Goal: Task Accomplishment & Management: Complete application form

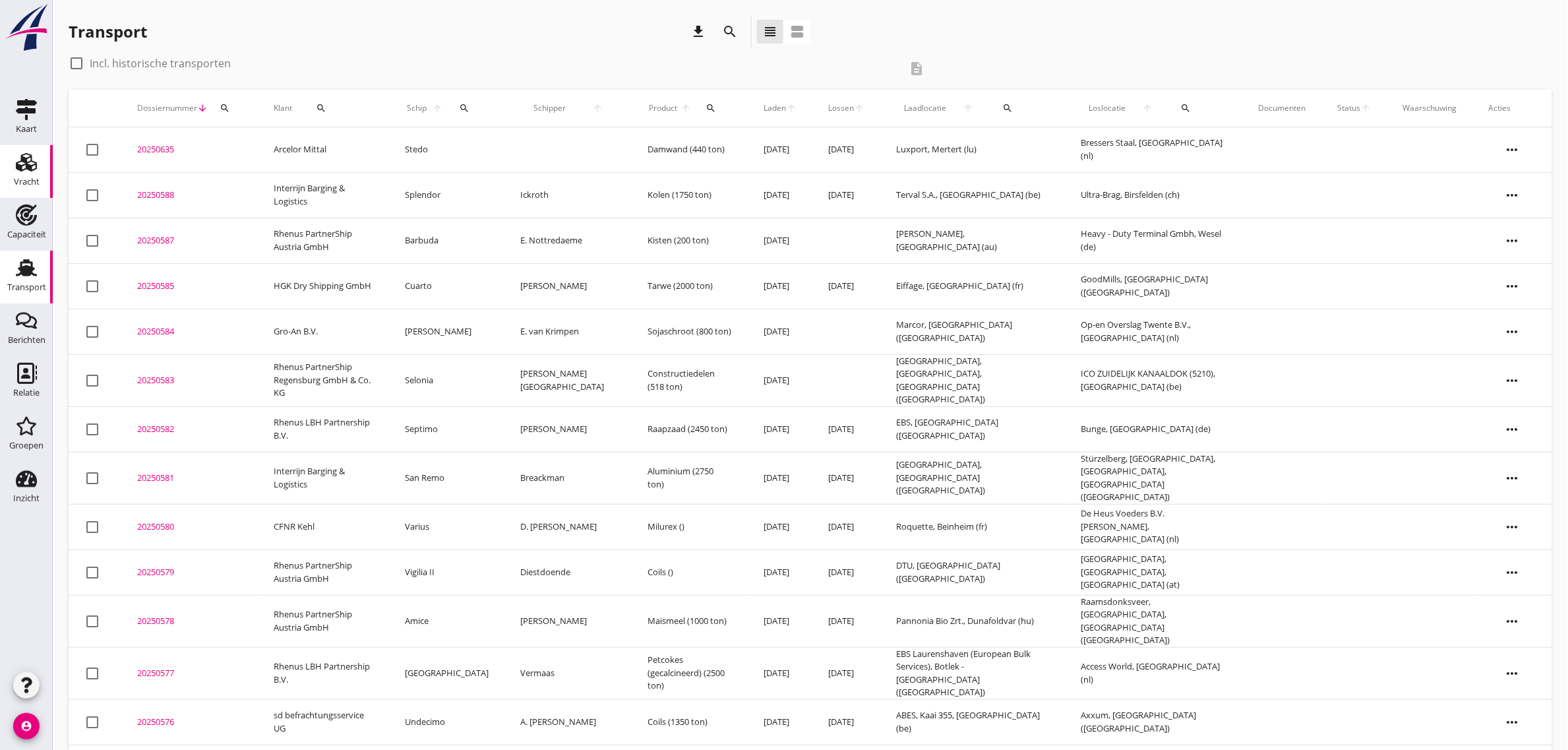
click at [34, 183] on div "Vracht" at bounding box center [27, 181] width 26 height 9
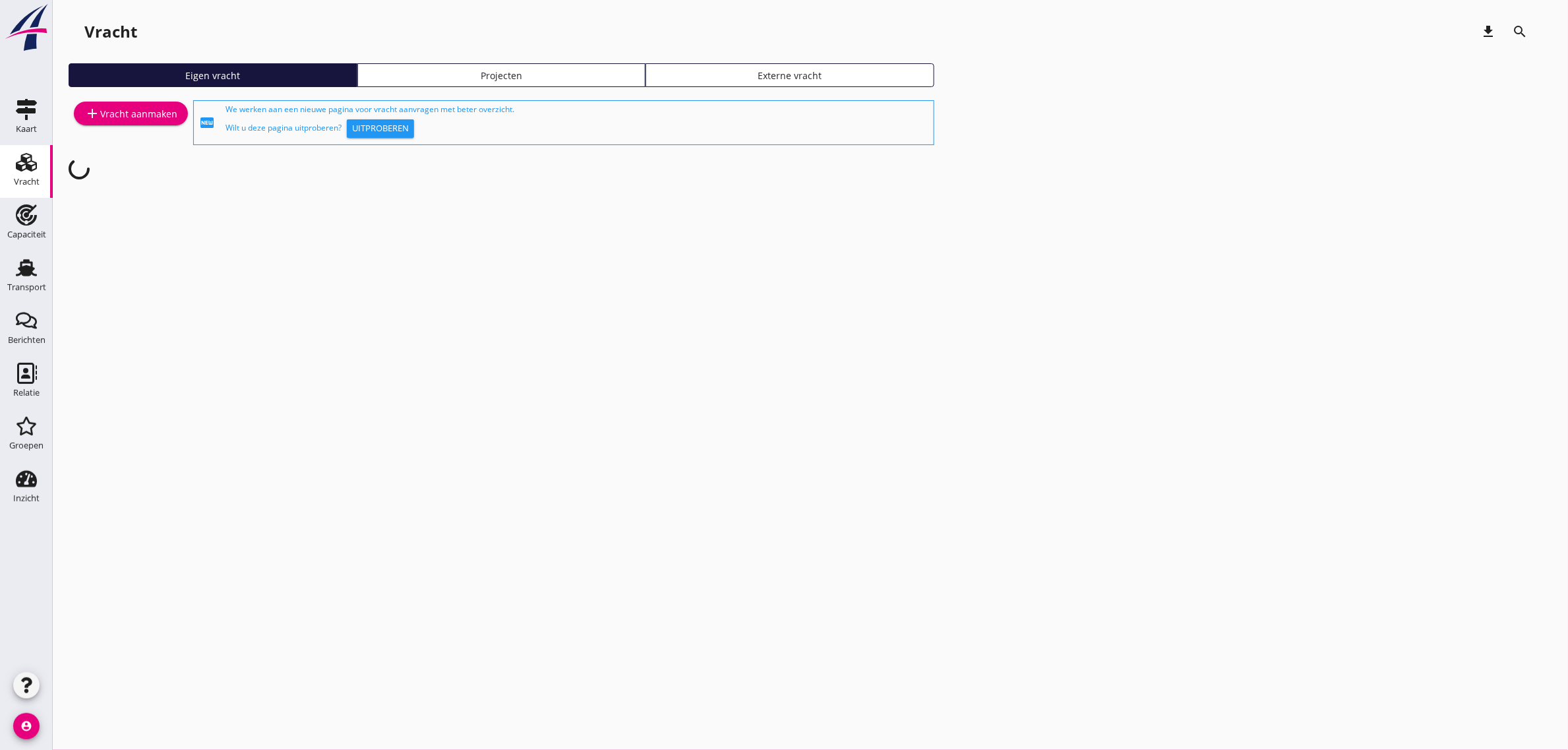
click at [146, 104] on link "add Vracht aanmaken" at bounding box center [131, 114] width 114 height 24
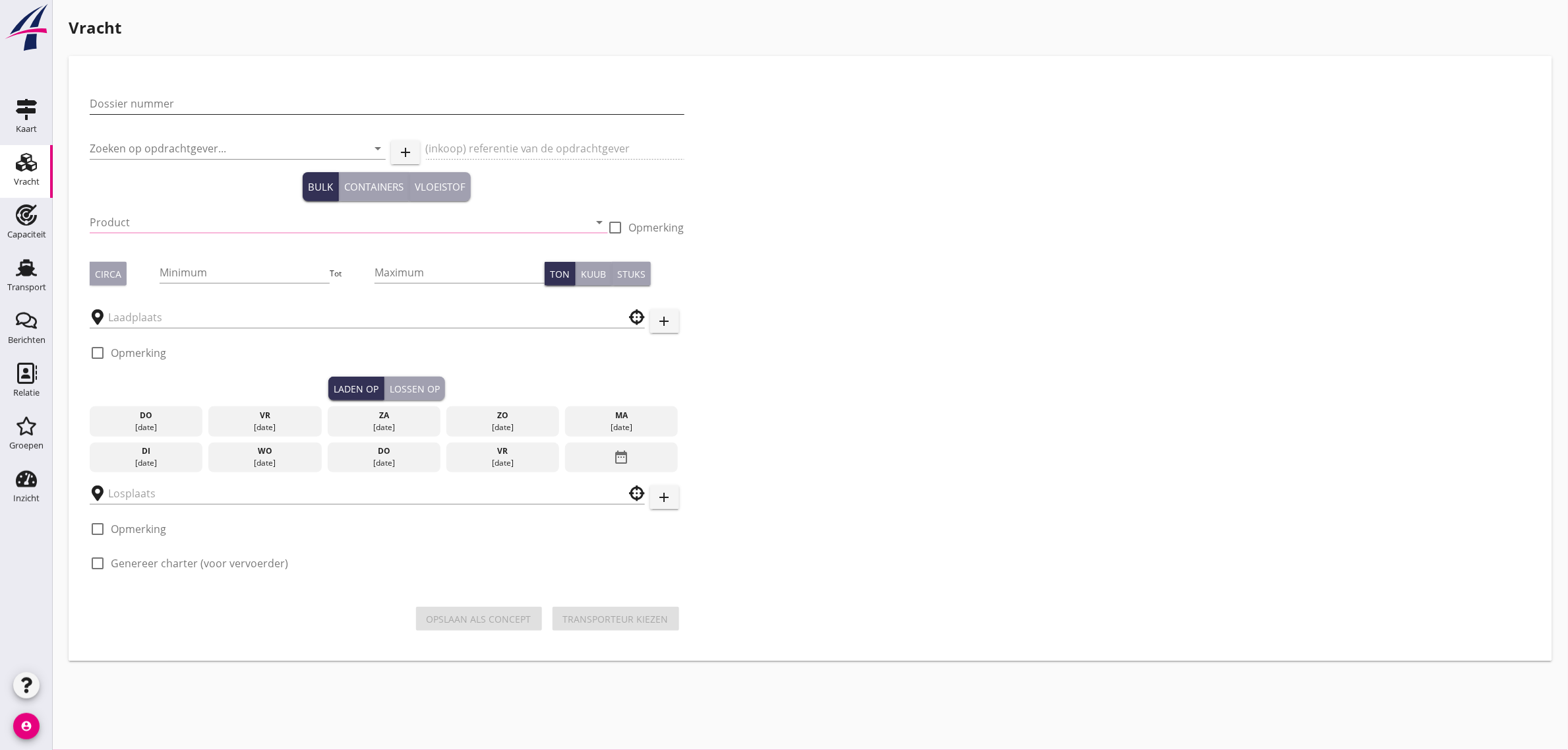
click at [196, 97] on input "Dossier nummer" at bounding box center [387, 103] width 595 height 21
type input "20250586"
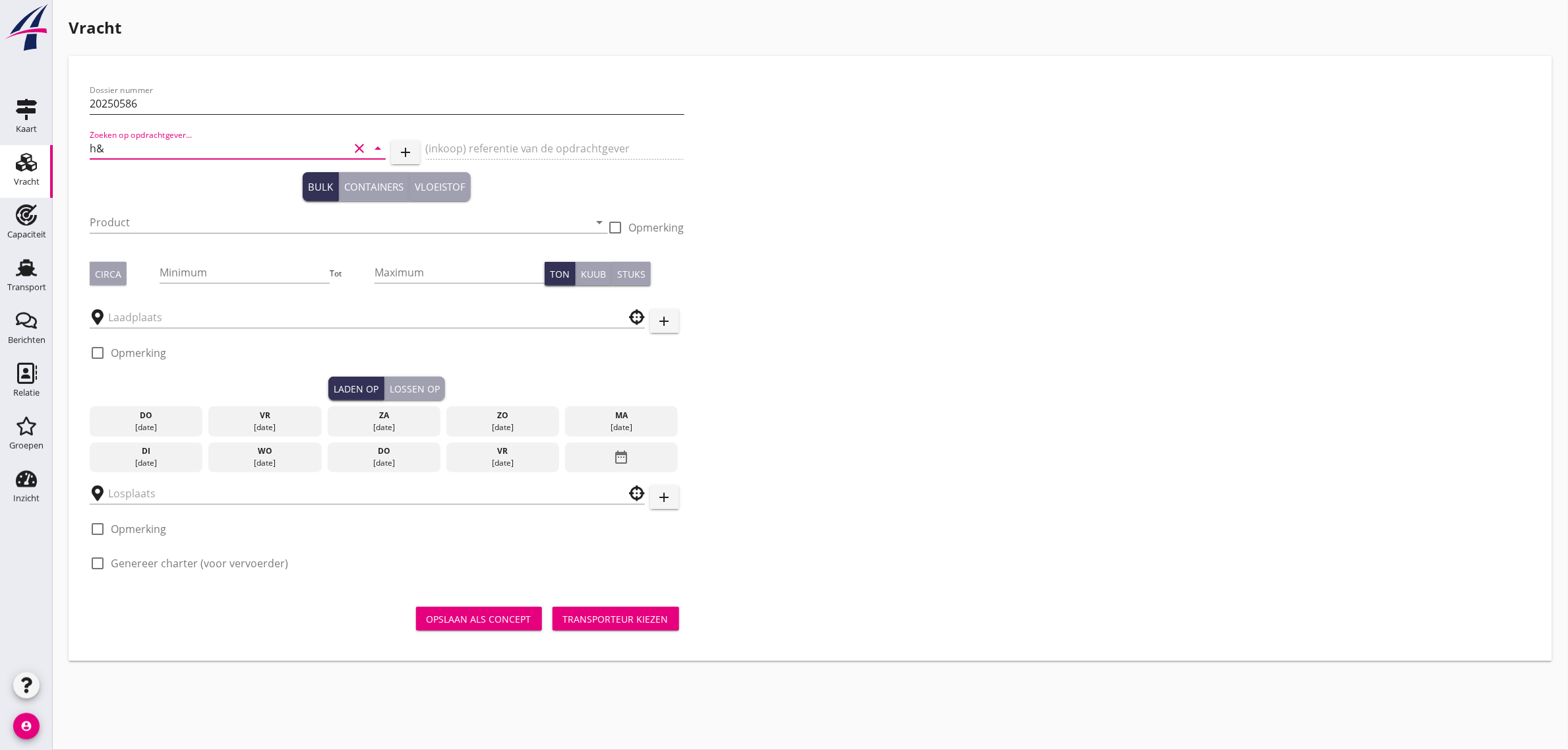
type input "h"
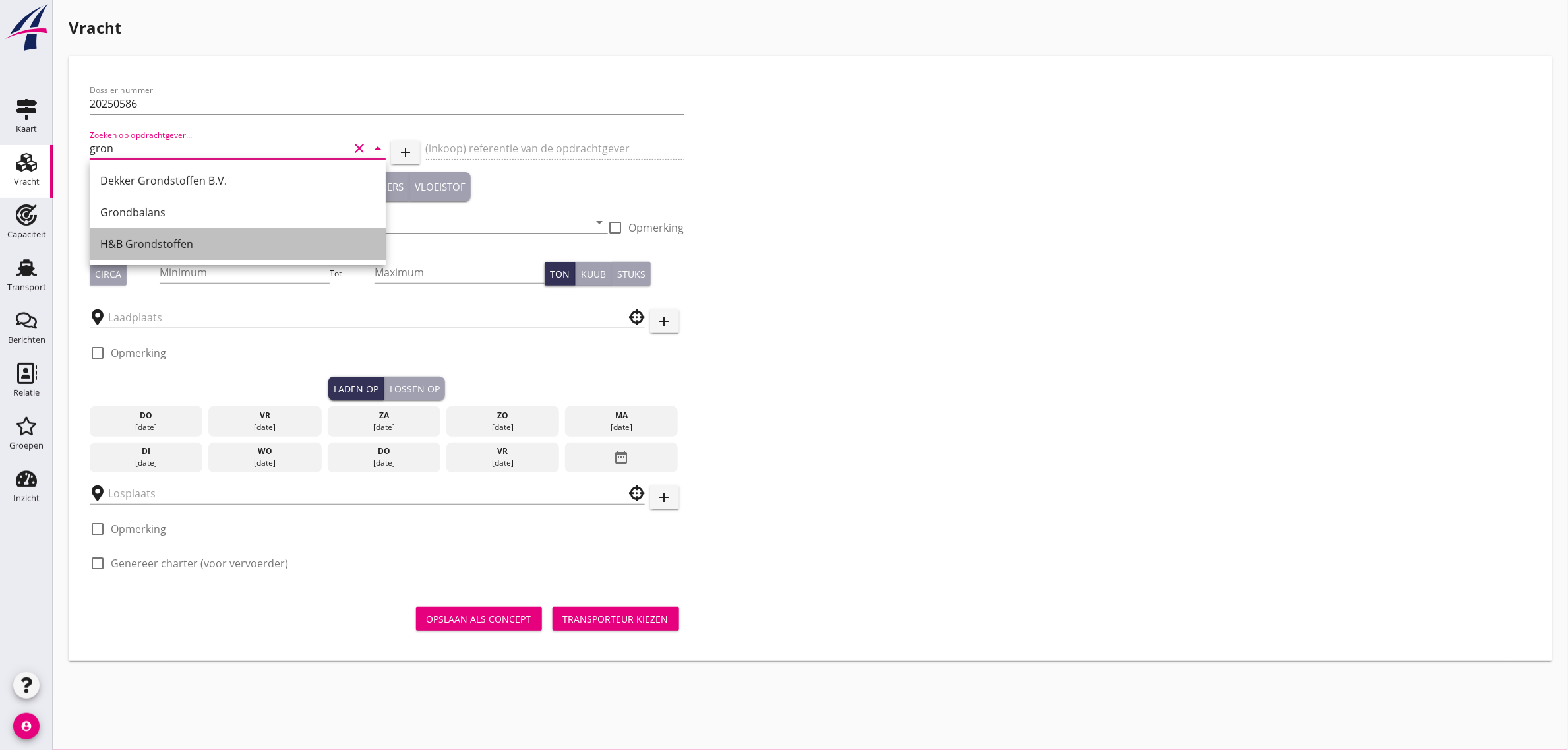
click at [178, 236] on div "H&B Grondstoffen" at bounding box center [237, 244] width 275 height 16
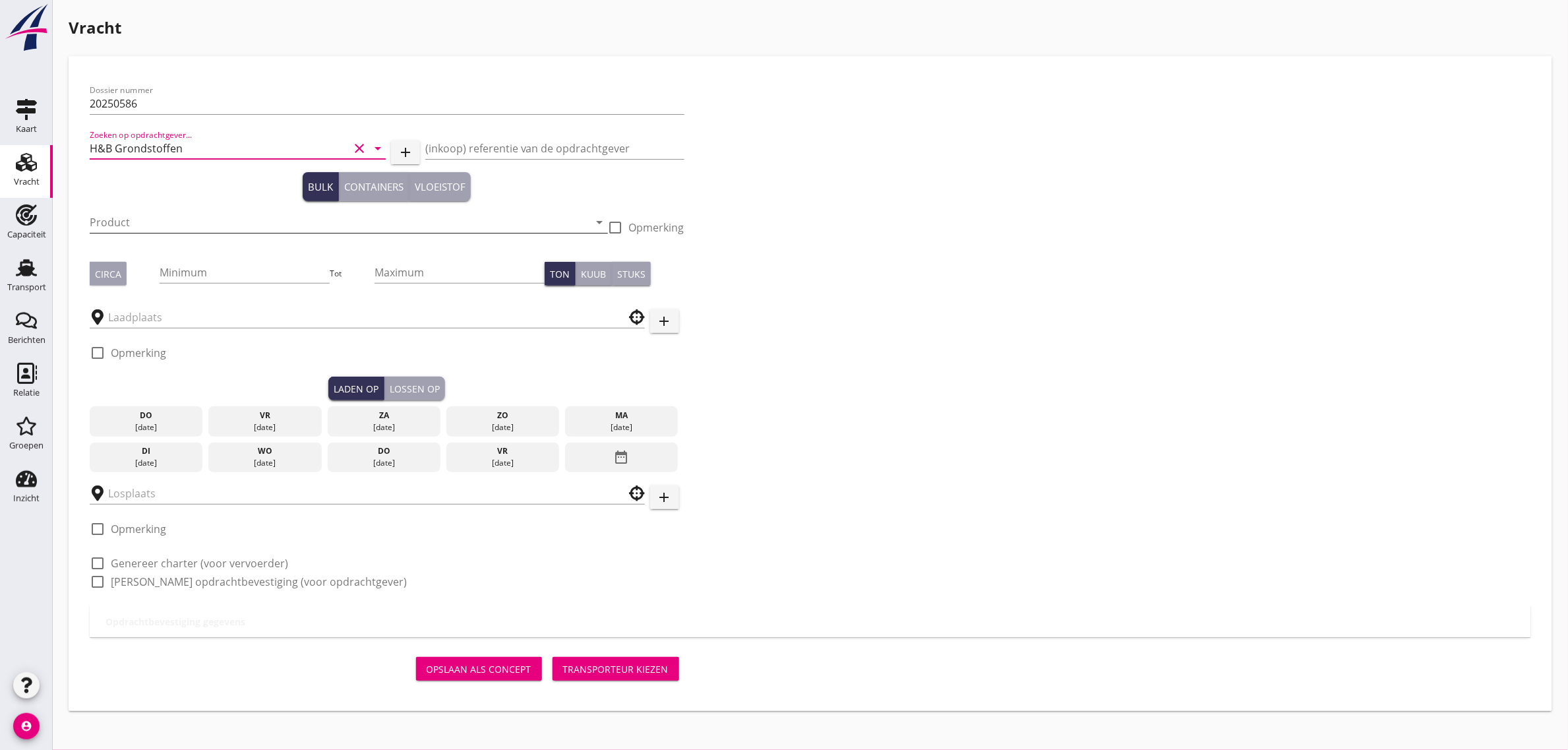
type input "H&B Grondstoffen"
click at [145, 216] on input "Product" at bounding box center [340, 222] width 500 height 21
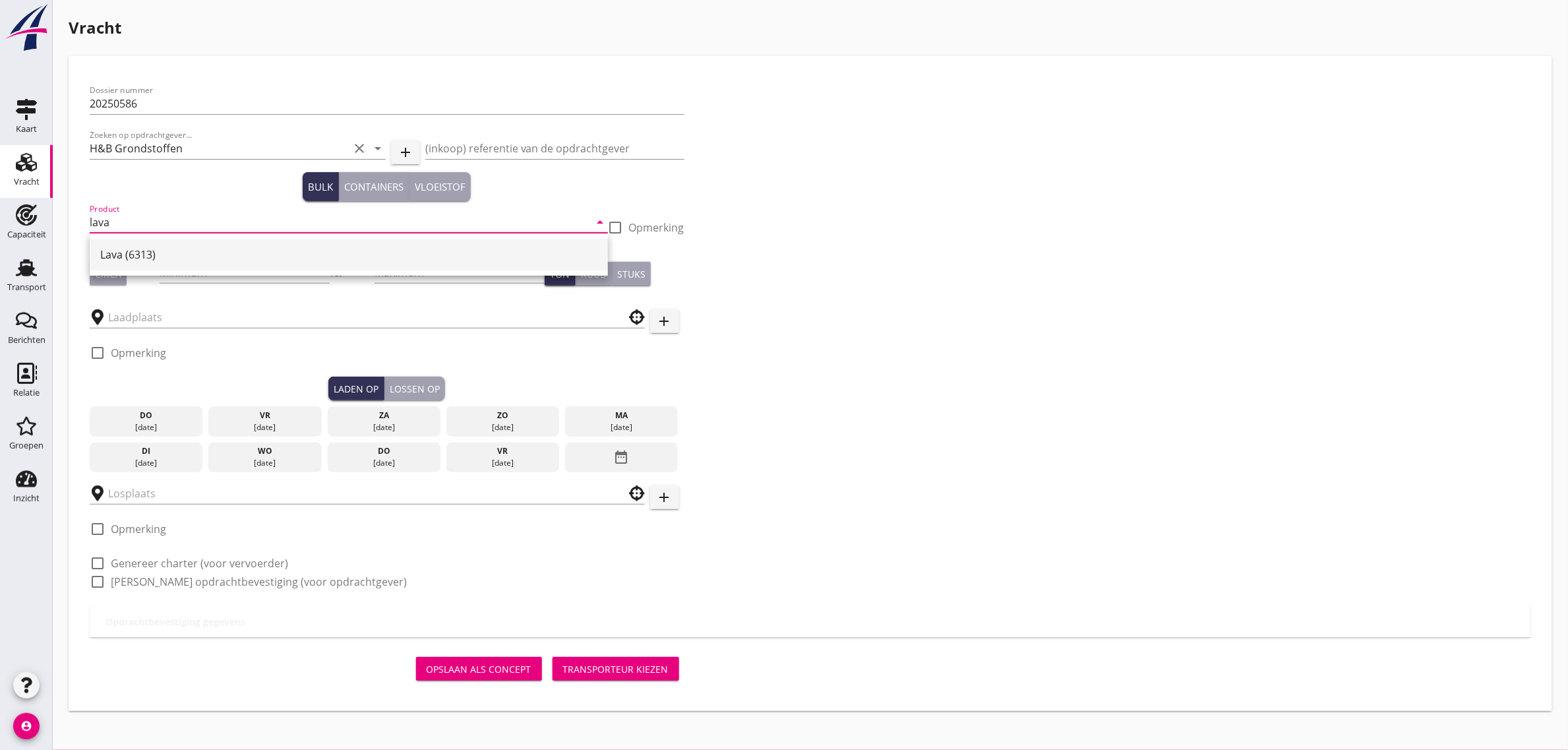
click at [157, 264] on div "Lava (6313)" at bounding box center [348, 255] width 497 height 32
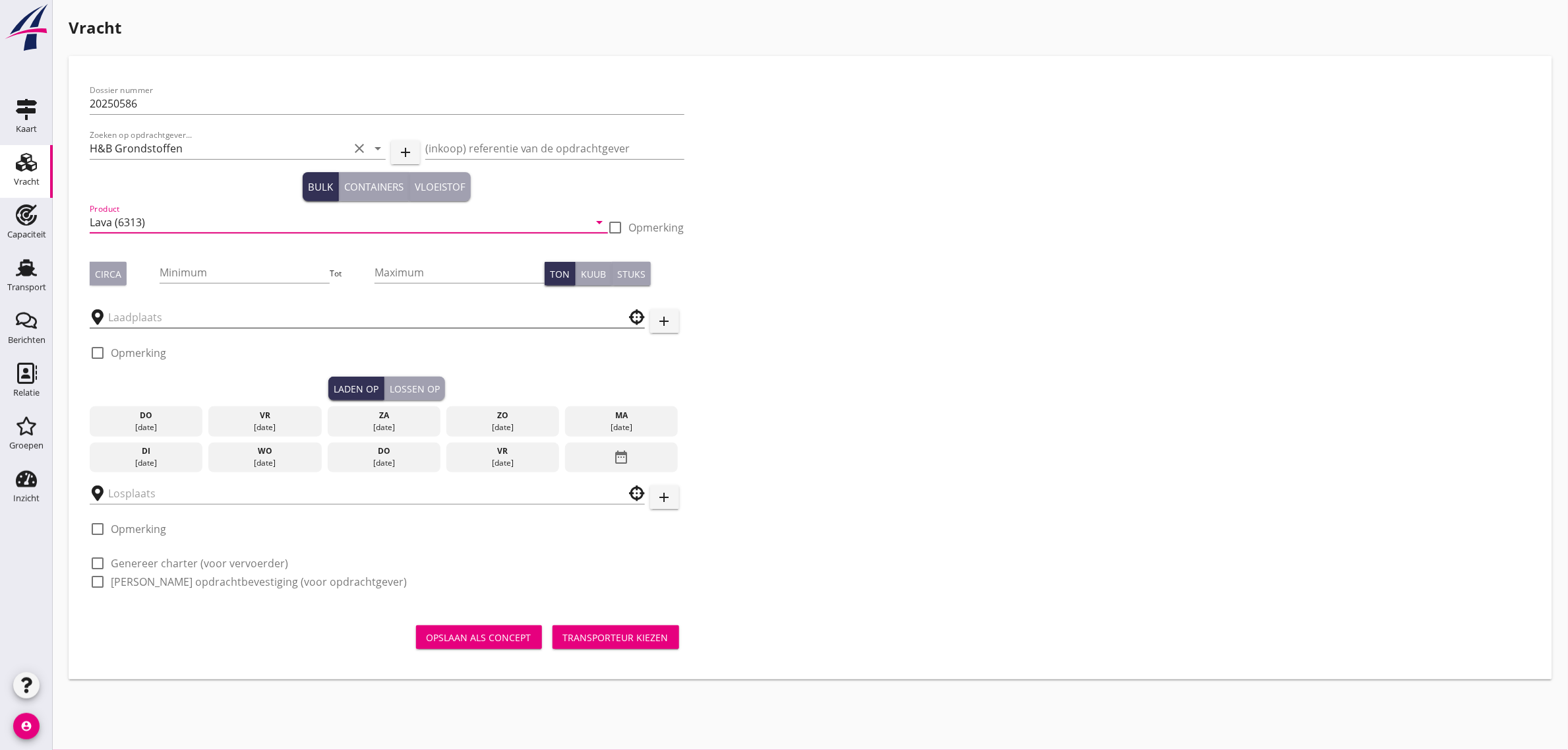
type input "Lava (6313)"
click at [126, 321] on input "text" at bounding box center [358, 317] width 500 height 21
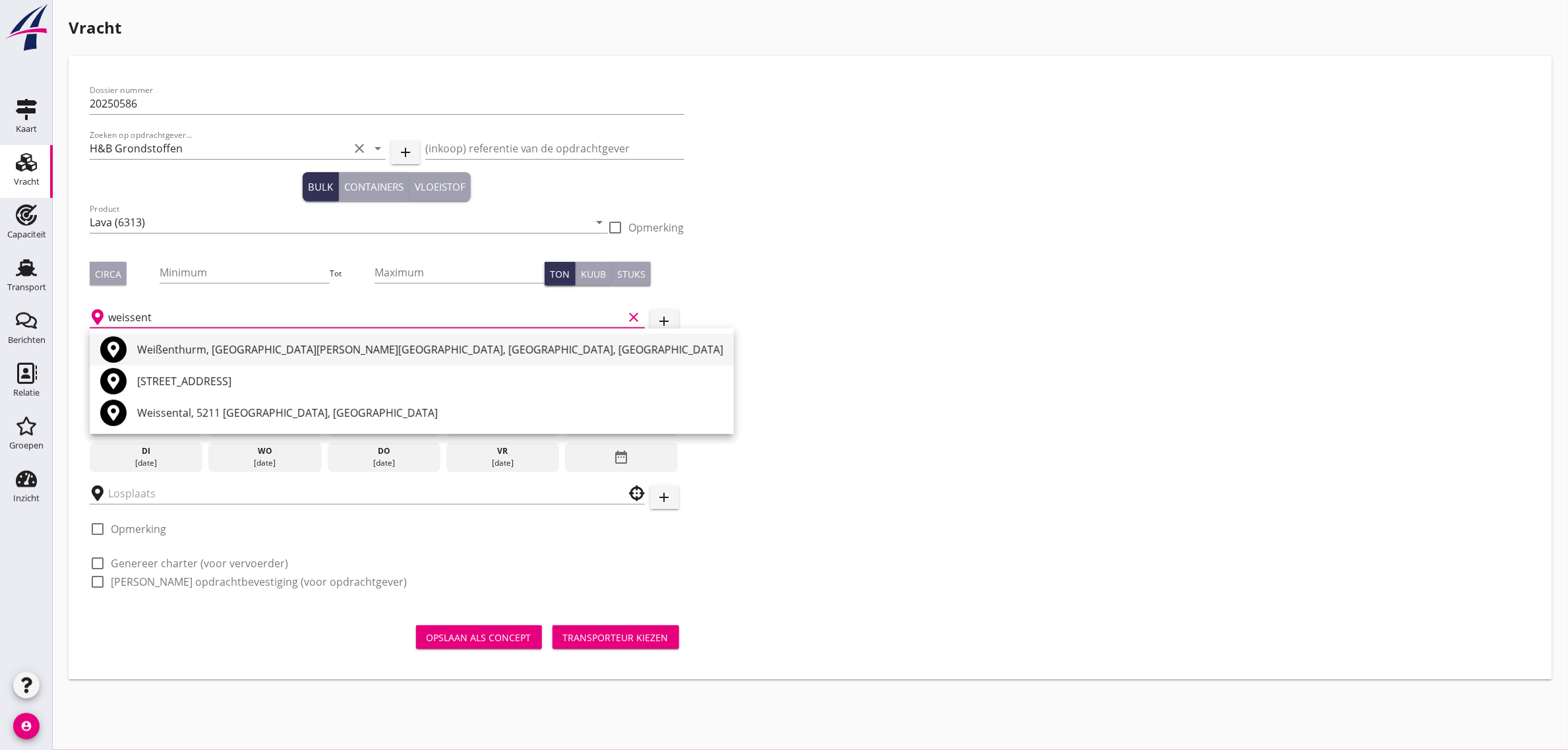
click at [288, 346] on div "Weißenthurm, [GEOGRAPHIC_DATA][PERSON_NAME][GEOGRAPHIC_DATA], [GEOGRAPHIC_DATA]…" at bounding box center [430, 350] width 587 height 16
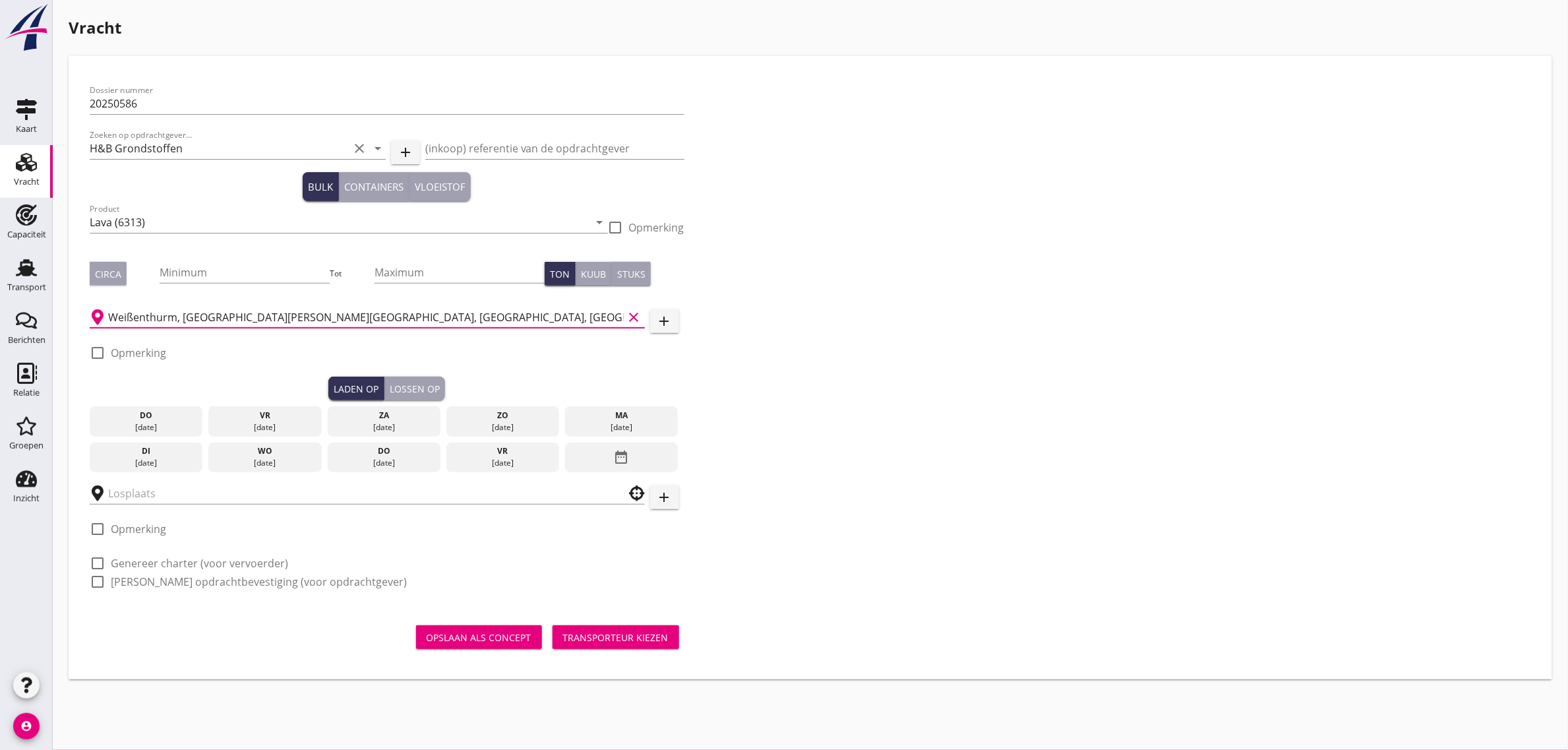
type input "Weißenthurm, [GEOGRAPHIC_DATA][PERSON_NAME][GEOGRAPHIC_DATA], [GEOGRAPHIC_DATA]…"
click at [257, 417] on div "vr" at bounding box center [265, 416] width 107 height 12
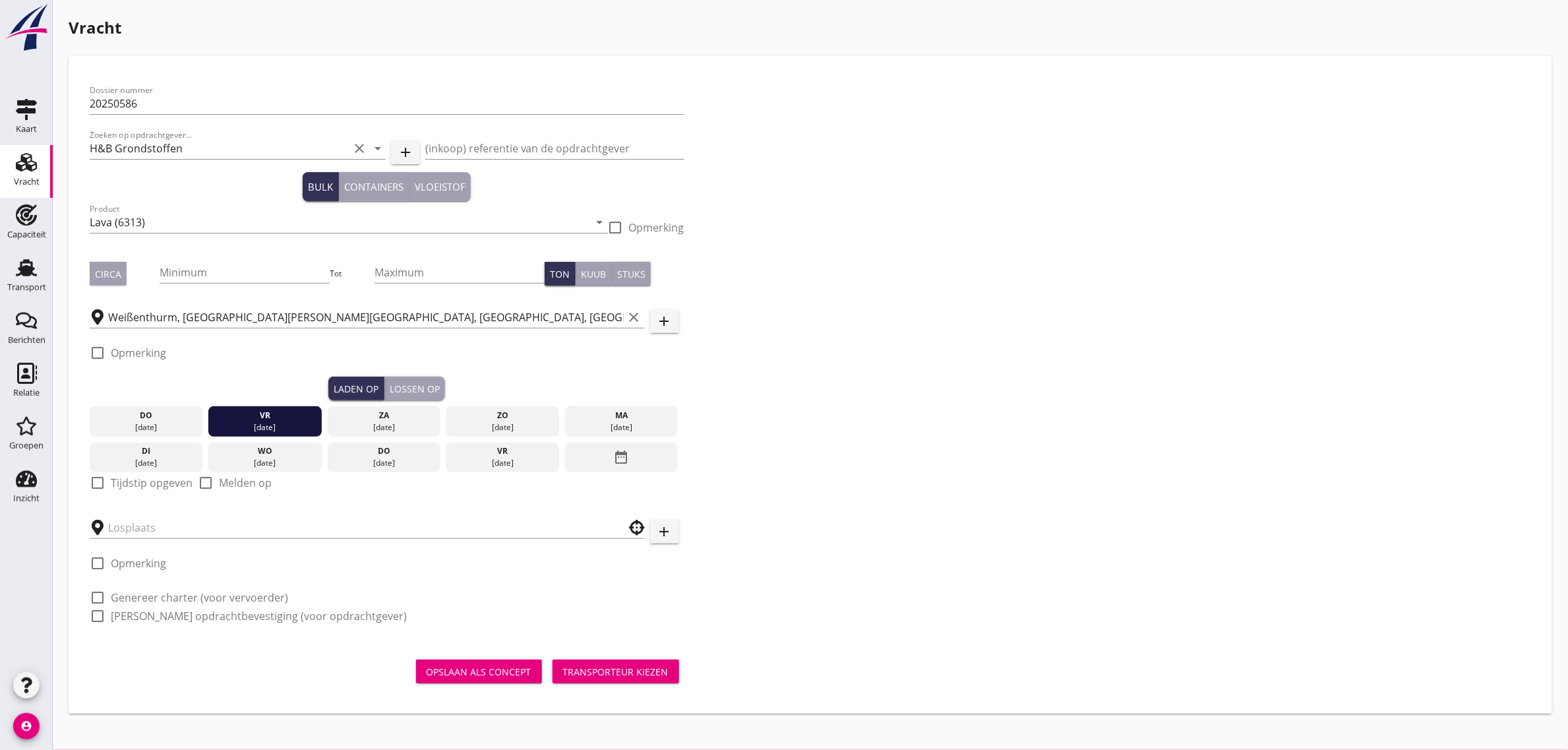
click at [136, 486] on label "Tijdstip opgeven" at bounding box center [152, 482] width 82 height 13
checkbox input "true"
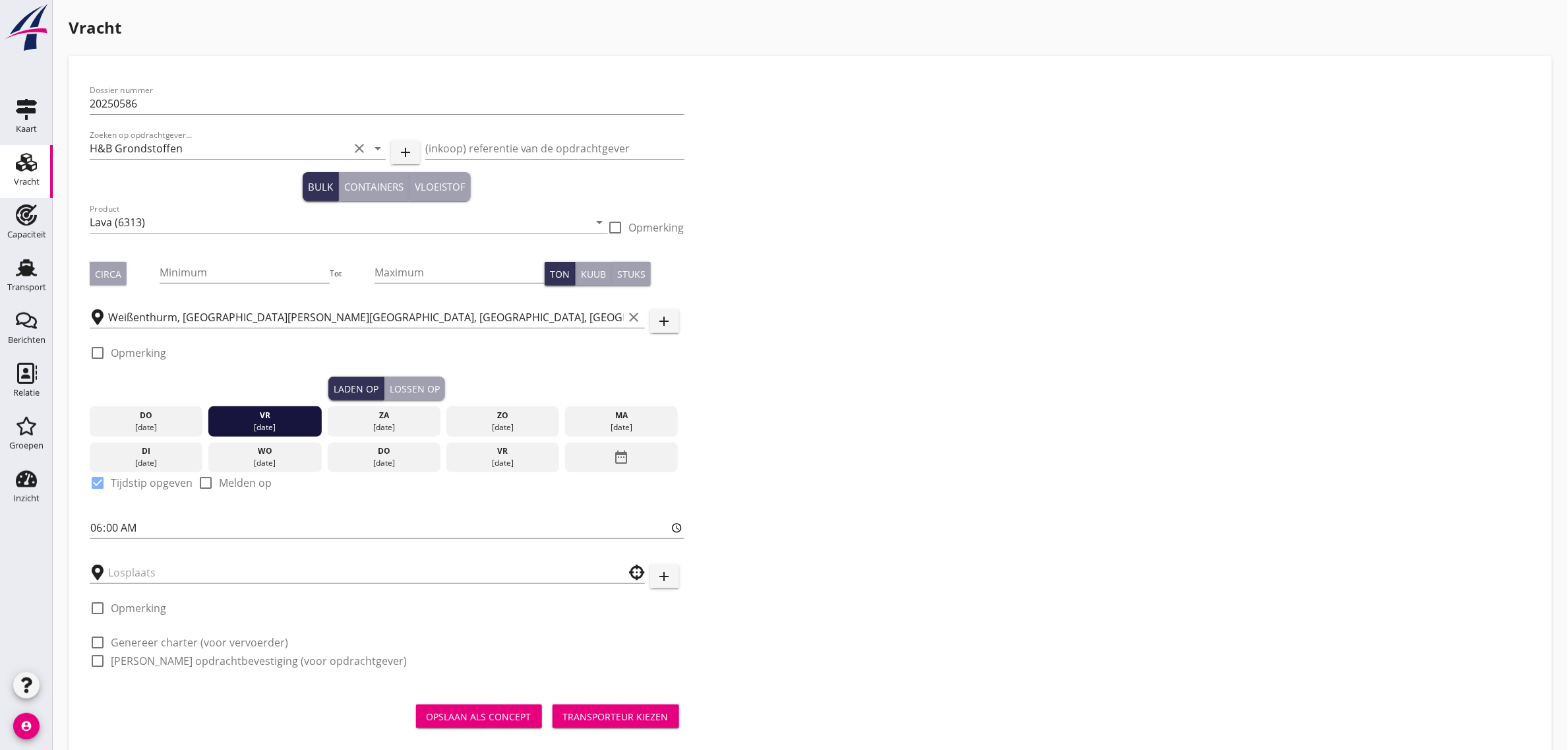
click at [422, 387] on div "Lossen op" at bounding box center [415, 389] width 50 height 14
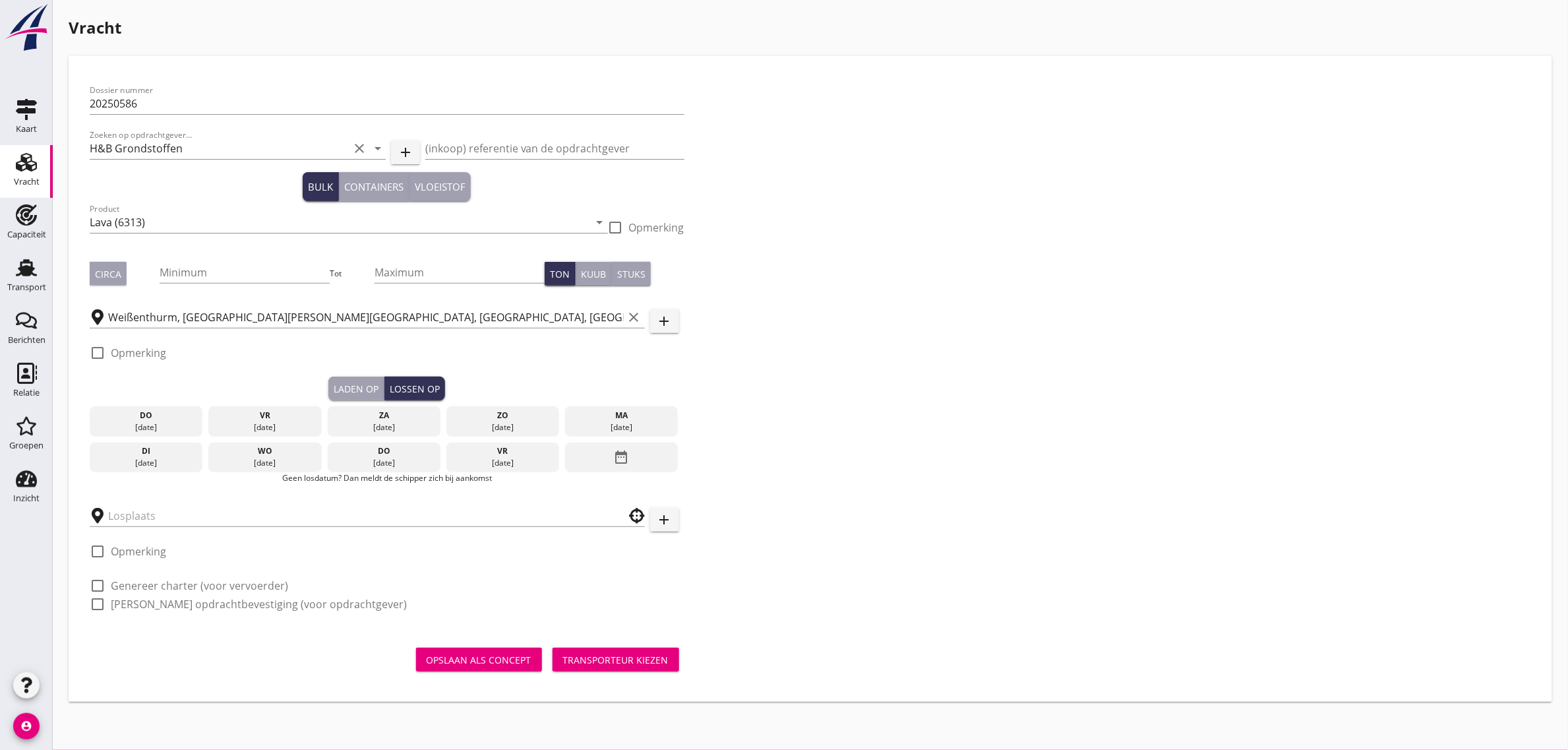
click at [585, 414] on div "ma" at bounding box center [622, 416] width 107 height 12
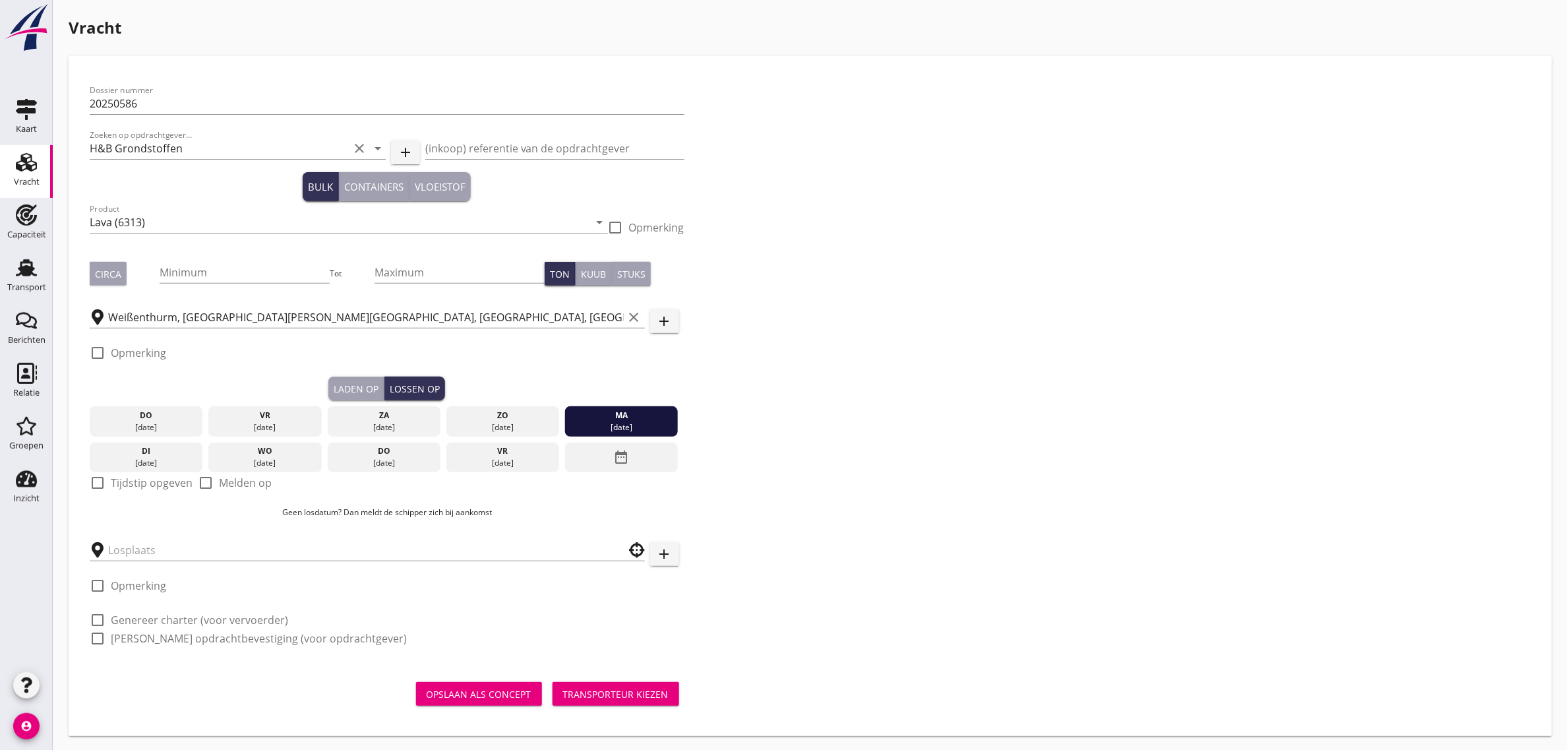
click at [129, 476] on label "Tijdstip opgeven" at bounding box center [152, 482] width 82 height 13
checkbox input "true"
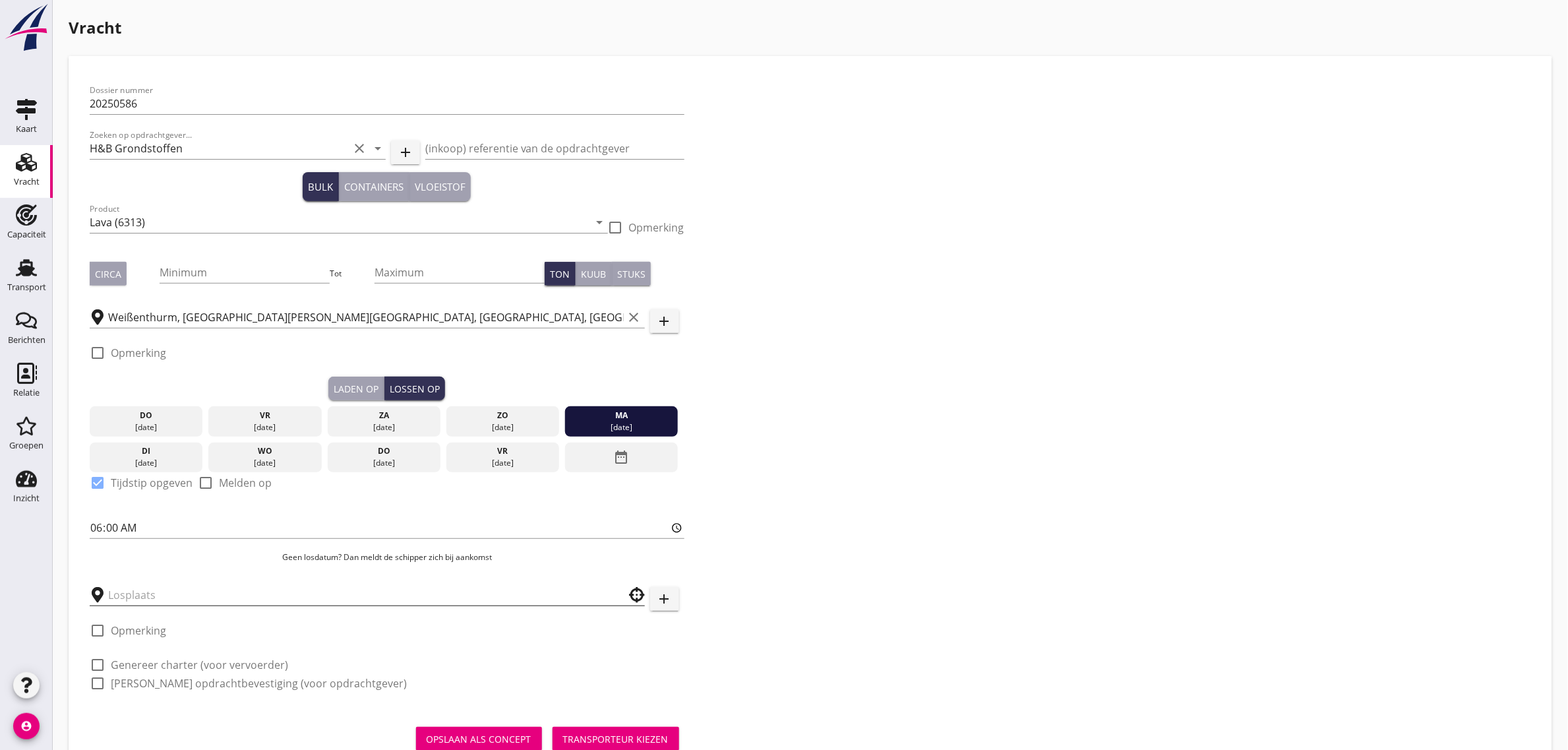
click at [168, 598] on input "text" at bounding box center [358, 595] width 500 height 21
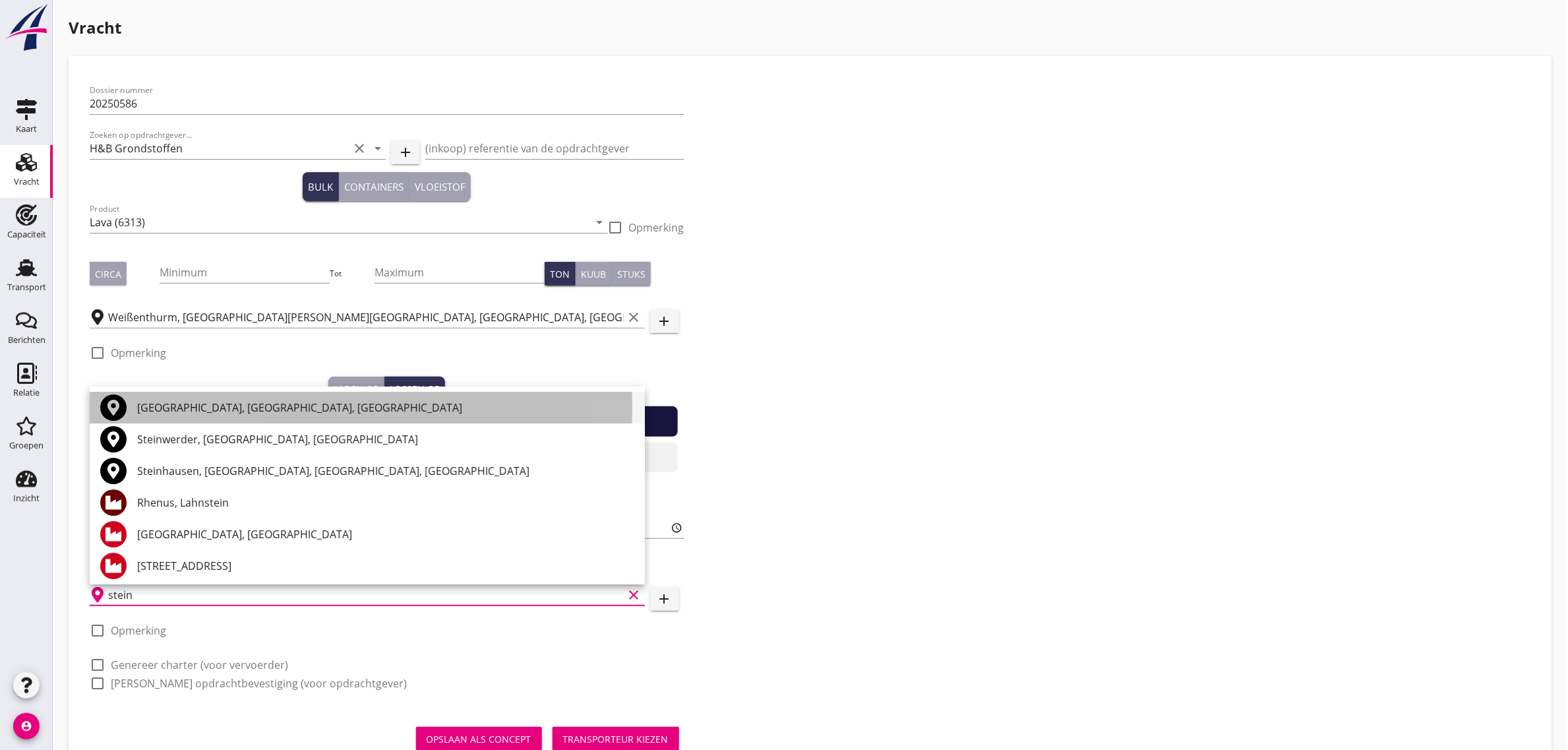
click at [168, 408] on div "[GEOGRAPHIC_DATA], [GEOGRAPHIC_DATA], [GEOGRAPHIC_DATA]" at bounding box center [385, 408] width 497 height 16
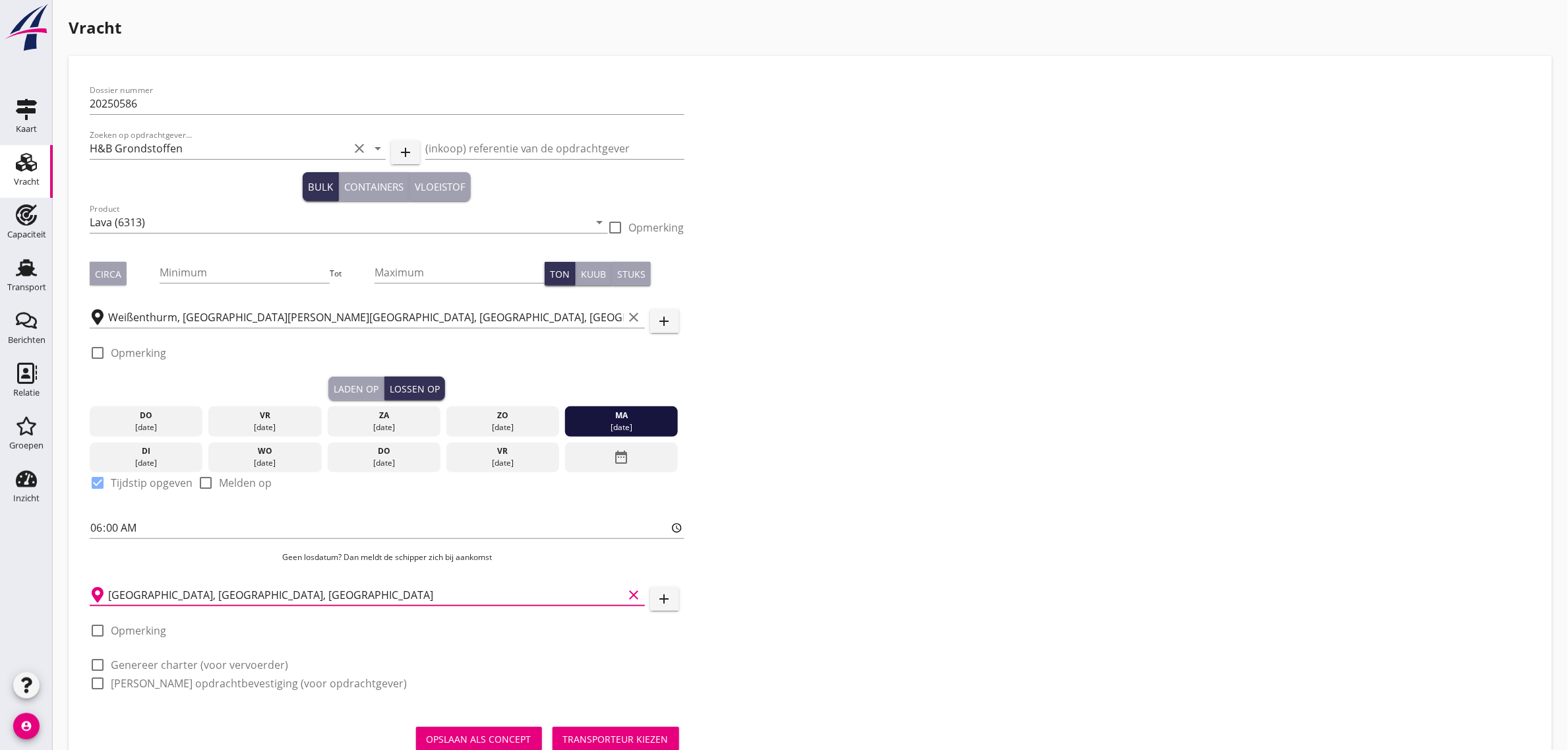
type input "[GEOGRAPHIC_DATA], [GEOGRAPHIC_DATA], [GEOGRAPHIC_DATA]"
click at [150, 660] on label "Genereer charter (voor vervoerder)" at bounding box center [199, 664] width 177 height 13
checkbox input "true"
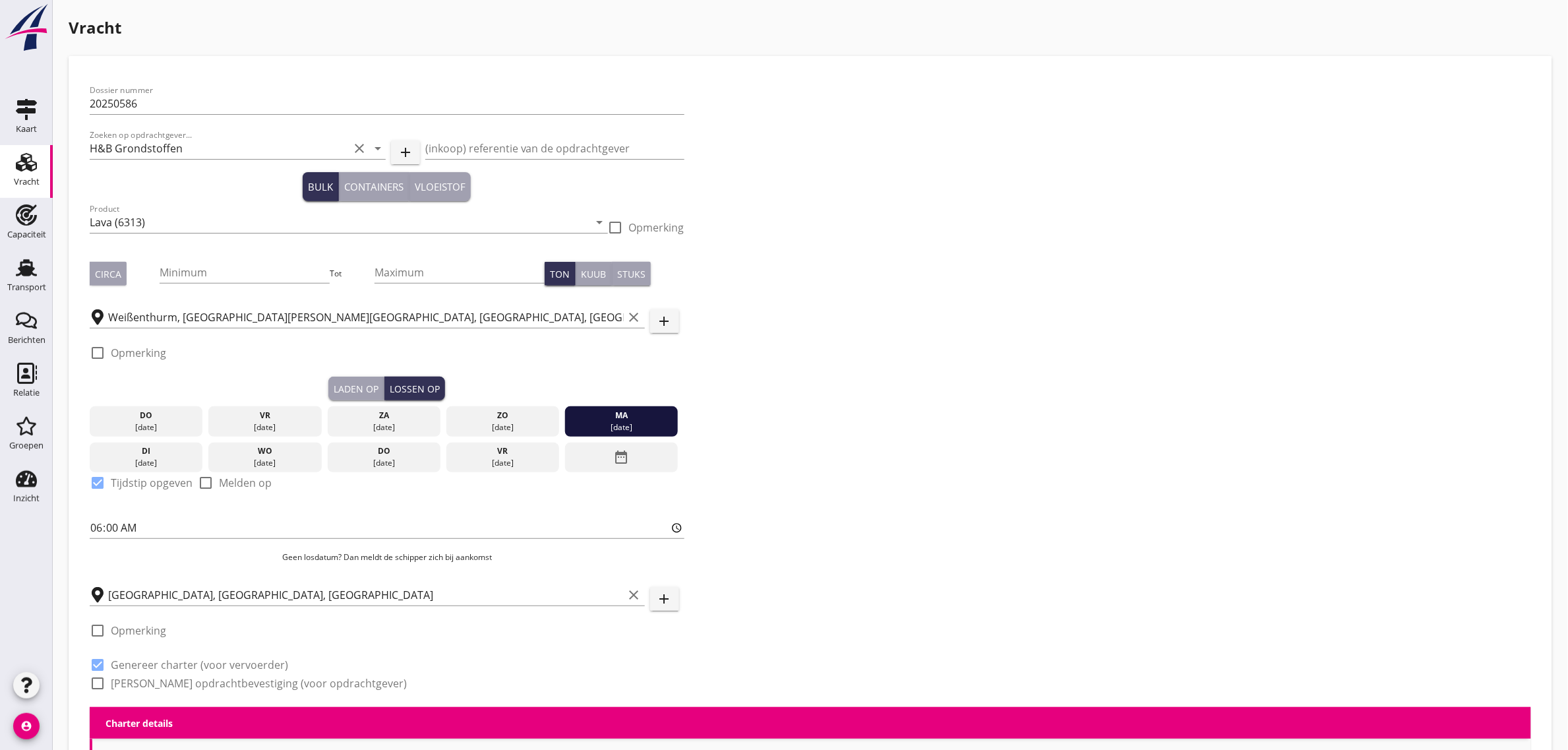
click at [148, 680] on label "[PERSON_NAME] opdrachtbevestiging (voor opdrachtgever)" at bounding box center [259, 683] width 296 height 13
checkbox input "true"
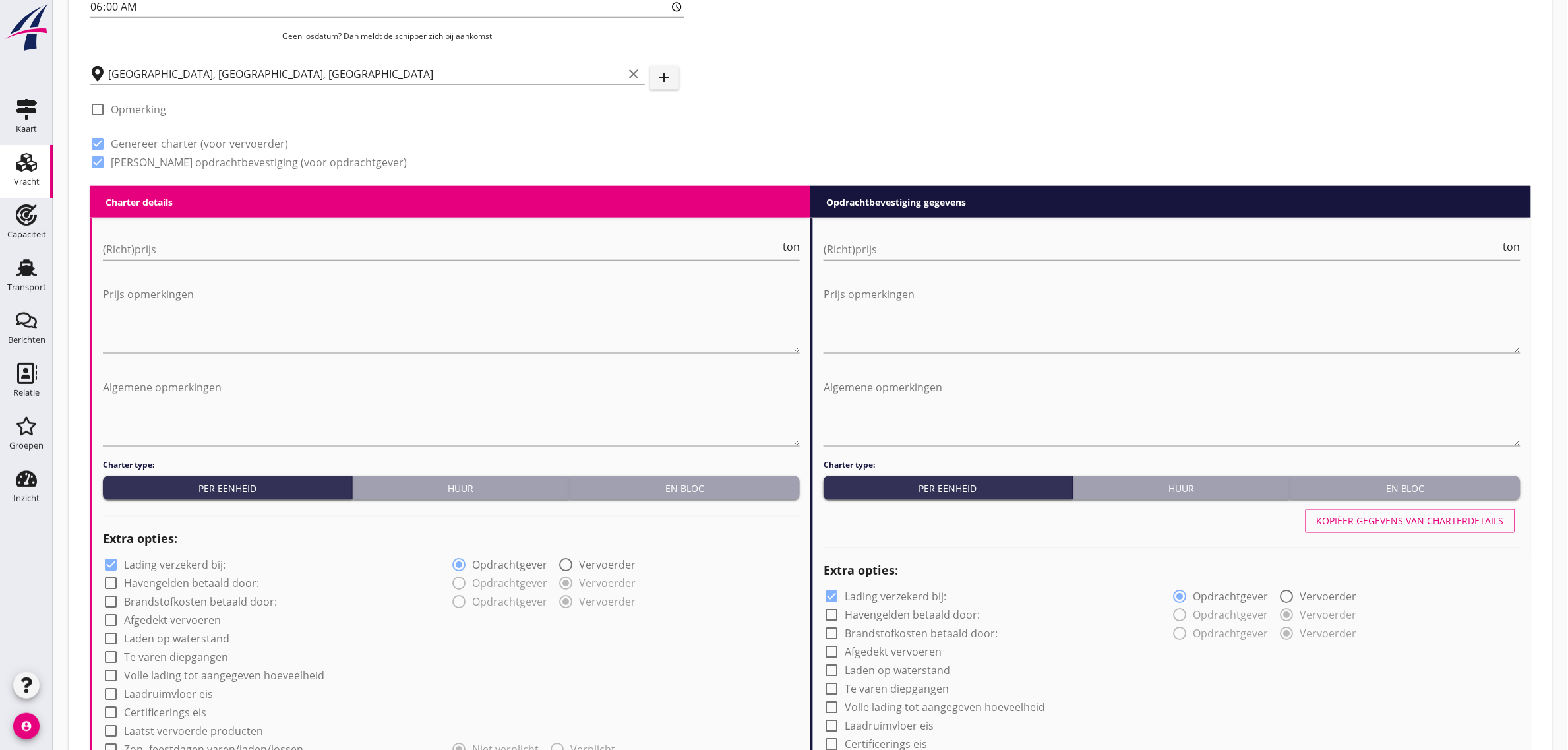
scroll to position [607, 0]
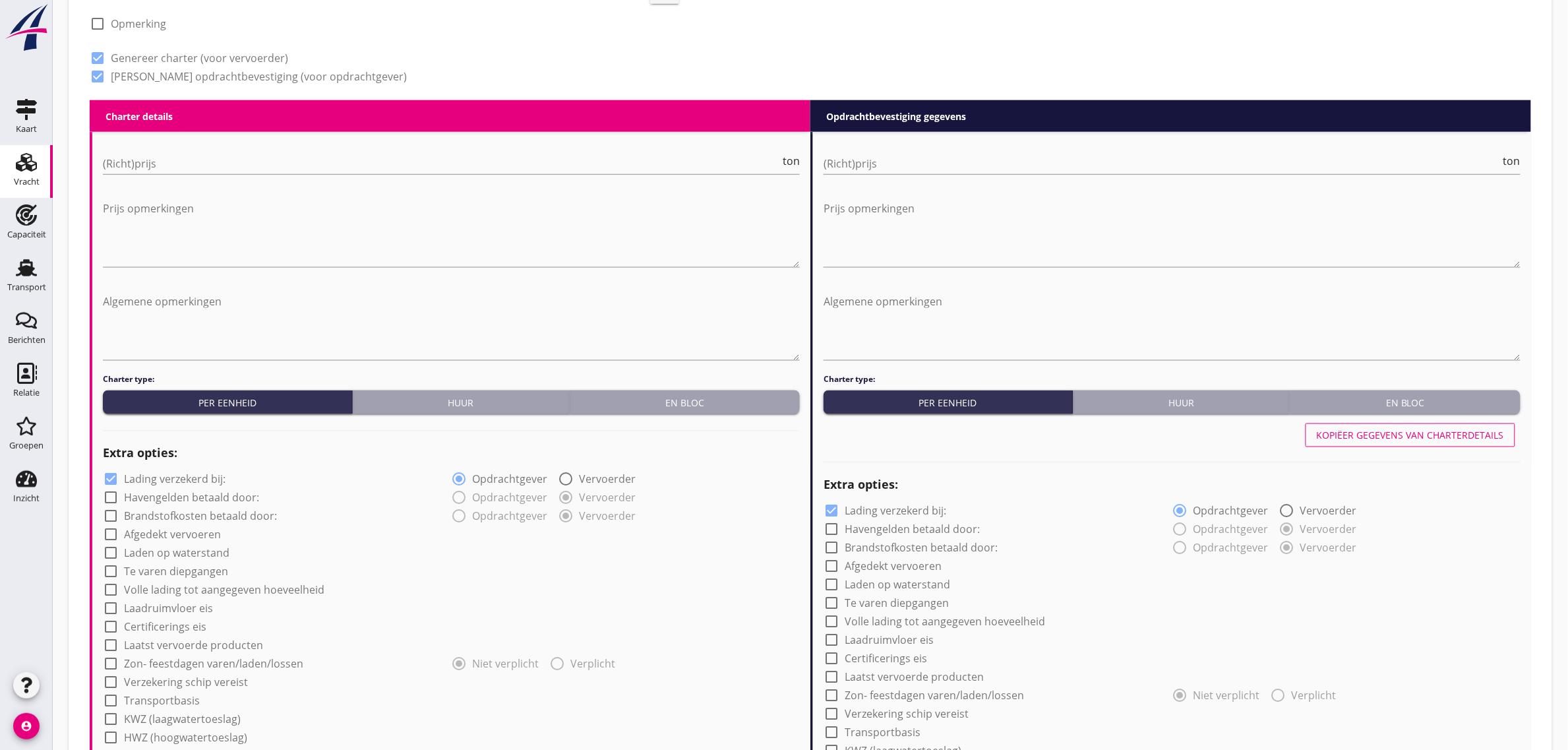
click at [141, 176] on div "(Richt)prijs ton" at bounding box center [451, 170] width 697 height 34
click at [146, 149] on div "(Richt)prijs ton" at bounding box center [451, 166] width 697 height 42
click at [212, 153] on input "(Richt)prijs" at bounding box center [442, 163] width 678 height 21
type input "0"
click at [775, 480] on div "radio_button_checked Opdrachtgever radio_button_unchecked Vervoerder" at bounding box center [626, 478] width 349 height 18
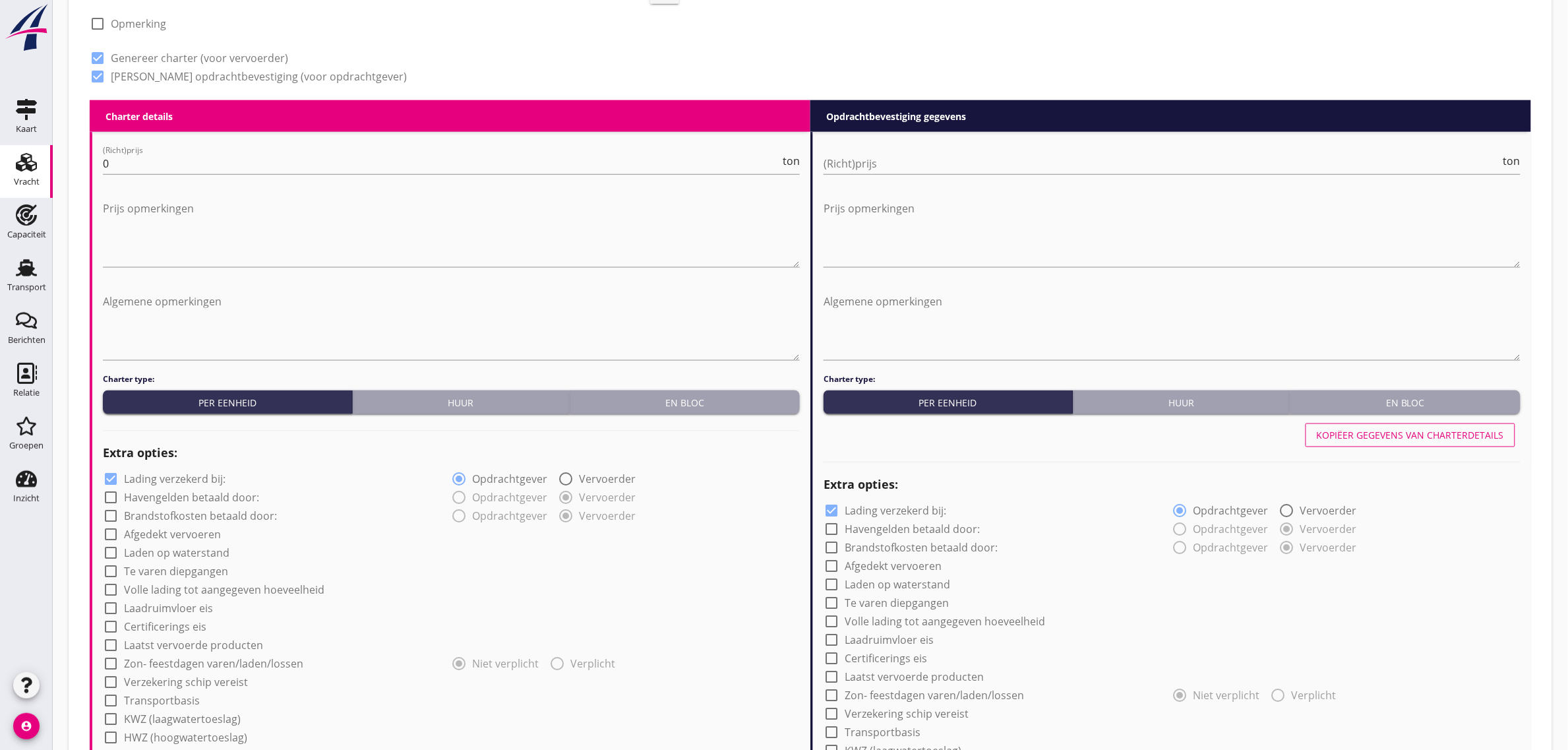
click at [192, 556] on label "Laden op waterstand" at bounding box center [177, 553] width 106 height 13
checkbox input "true"
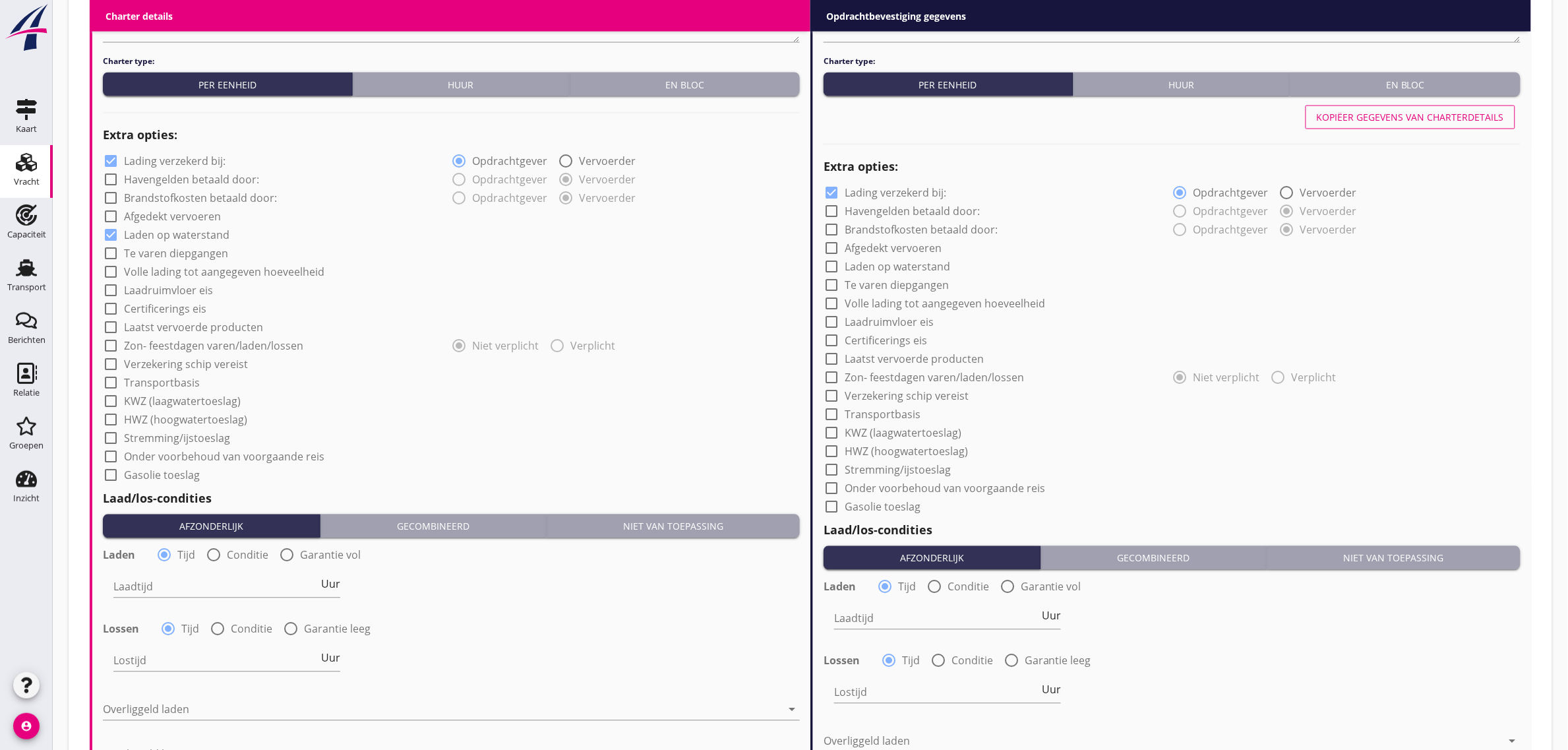
scroll to position [937, 0]
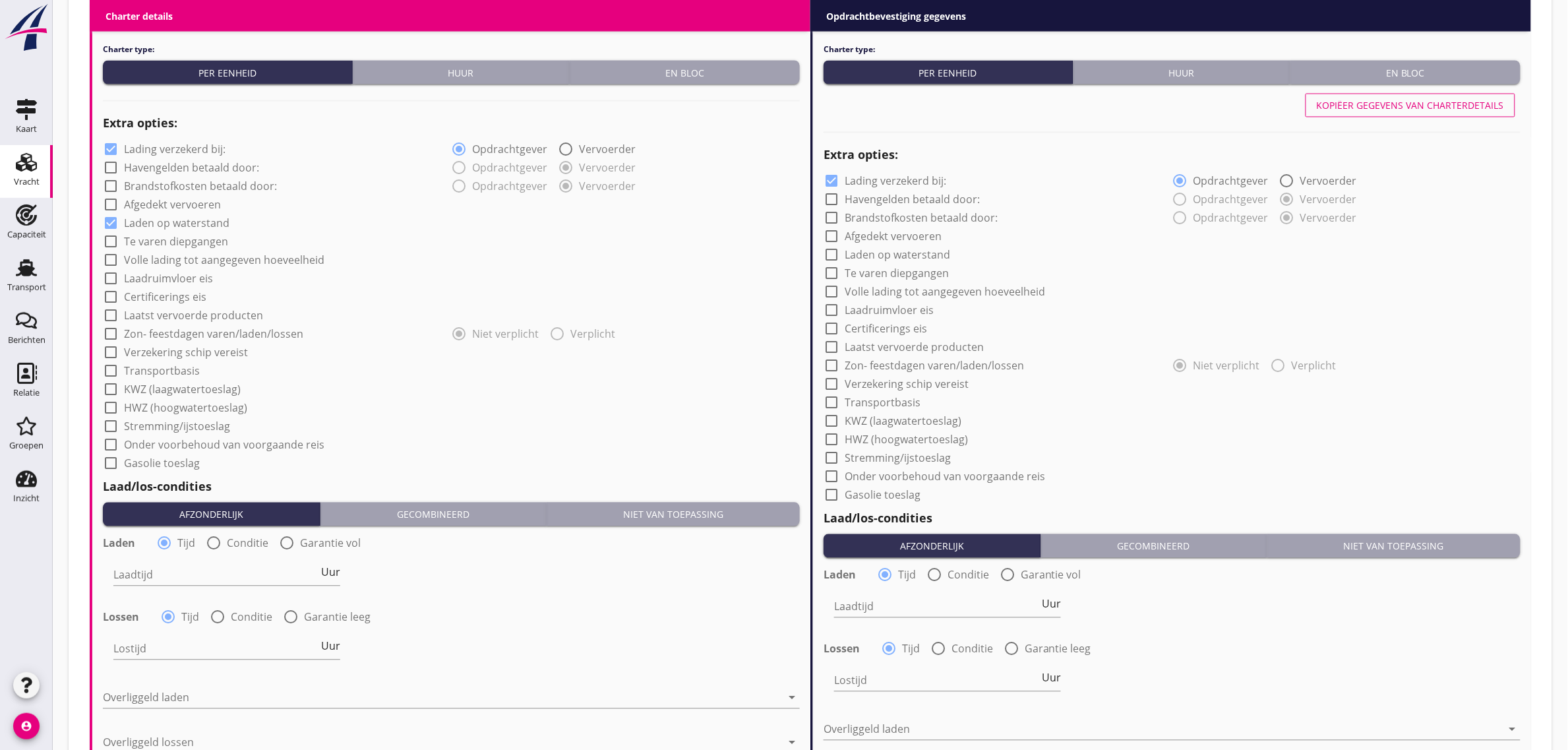
click at [149, 369] on label "Transportbasis" at bounding box center [162, 371] width 76 height 13
checkbox input "true"
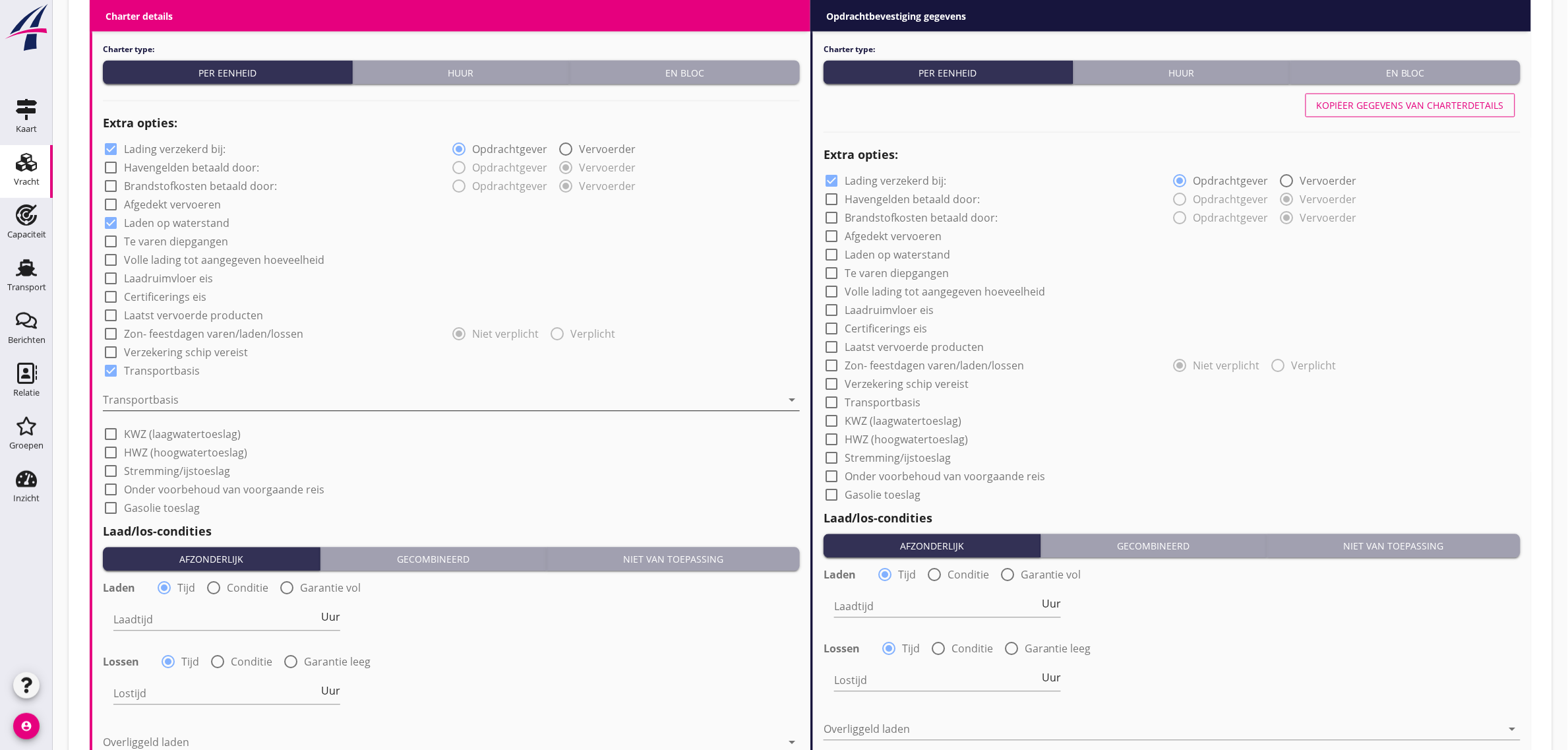
click at [156, 393] on div at bounding box center [442, 400] width 679 height 21
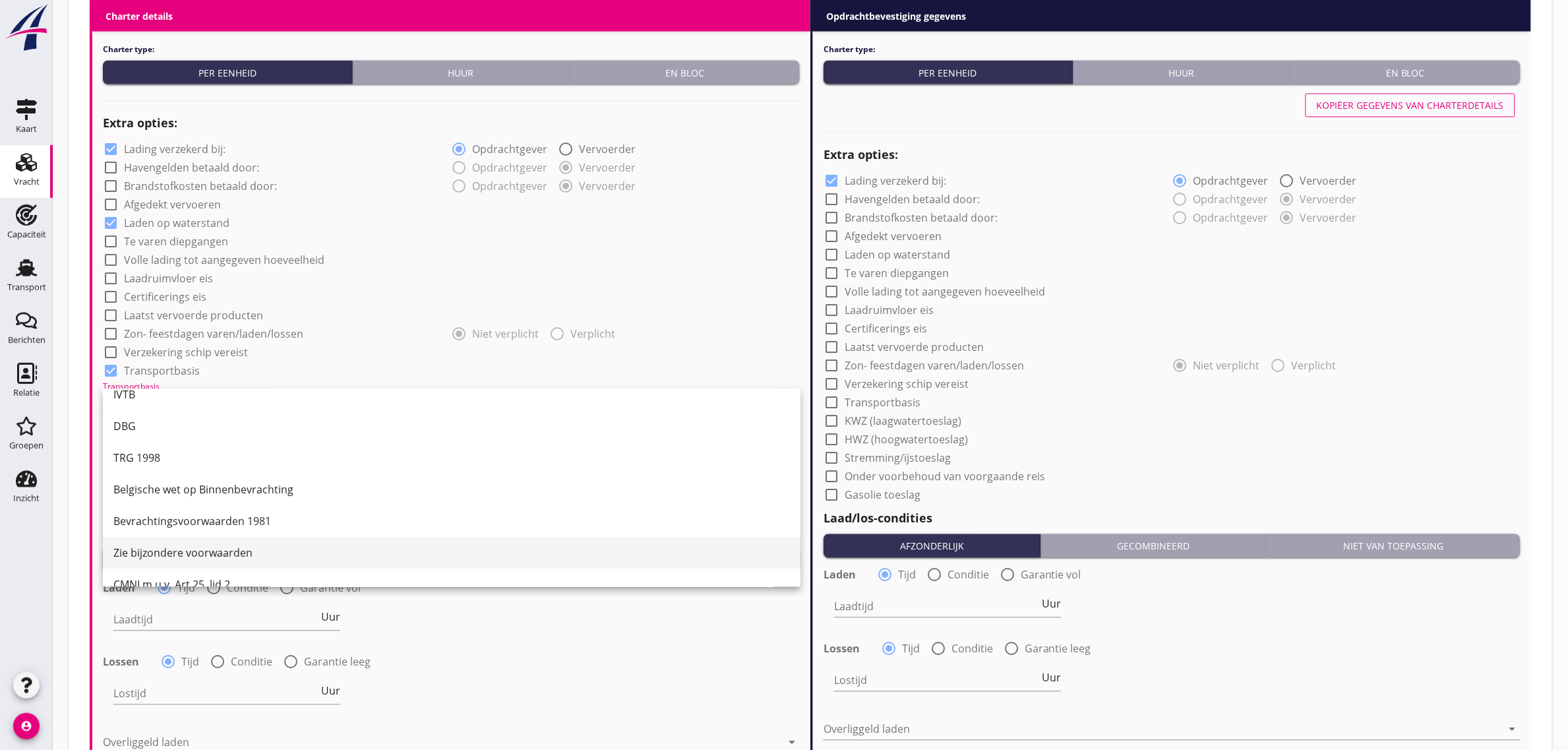
scroll to position [34, 0]
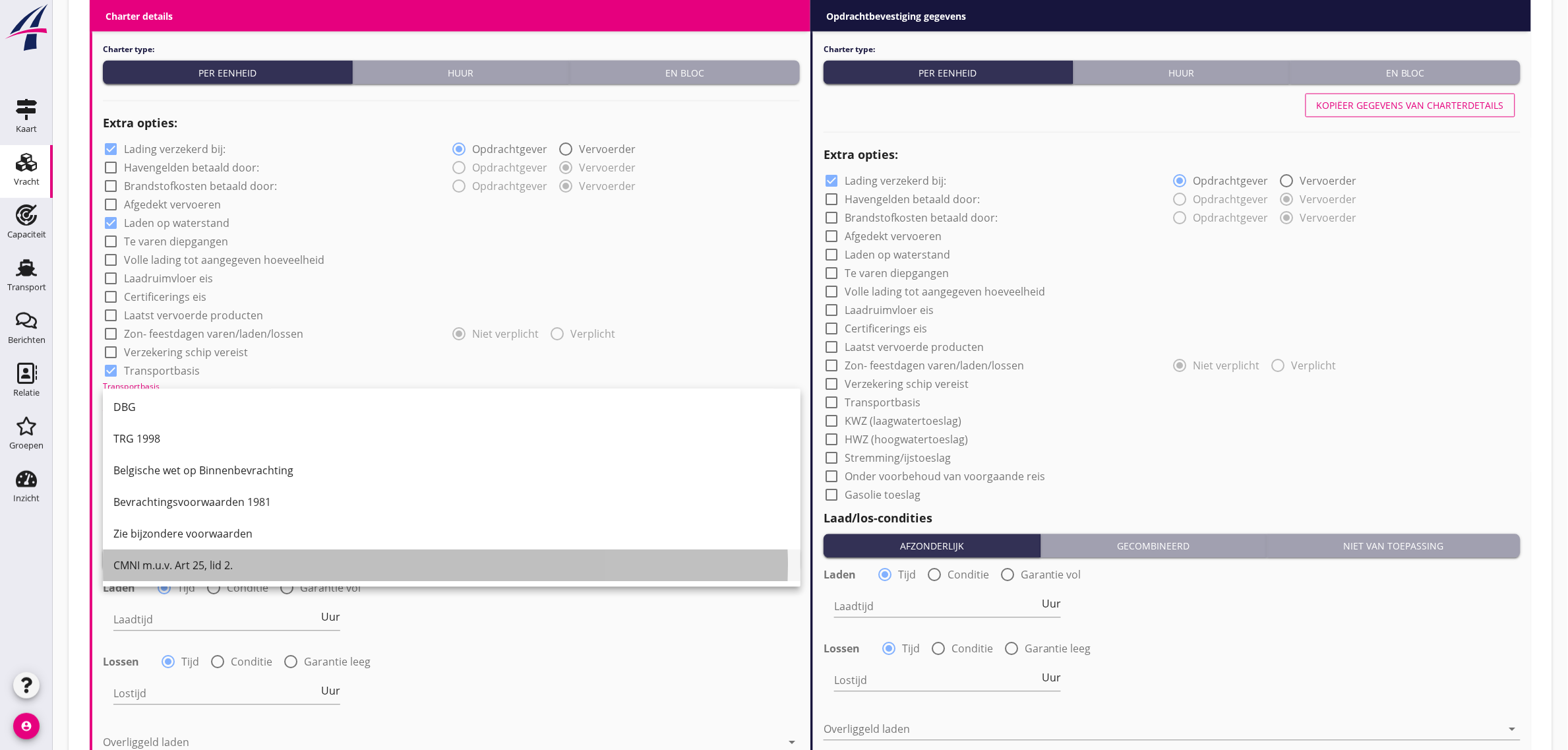
click at [186, 565] on div "CMNI m.u.v. Art 25, lid 2." at bounding box center [451, 566] width 677 height 16
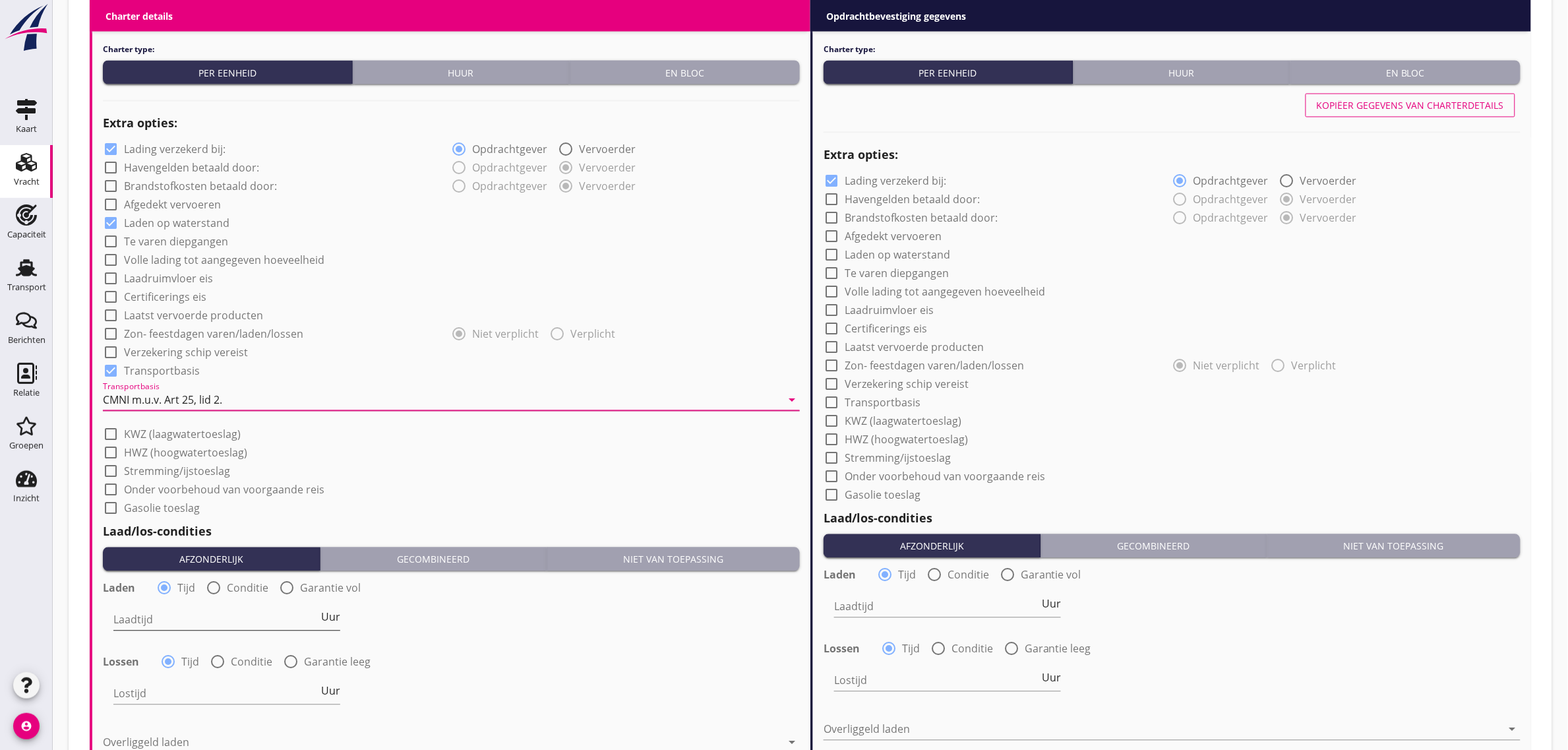
click at [193, 622] on input "Laadtijd" at bounding box center [215, 620] width 205 height 21
type input "24"
click at [446, 632] on div "Laadtijd 24 Uur" at bounding box center [452, 622] width 700 height 48
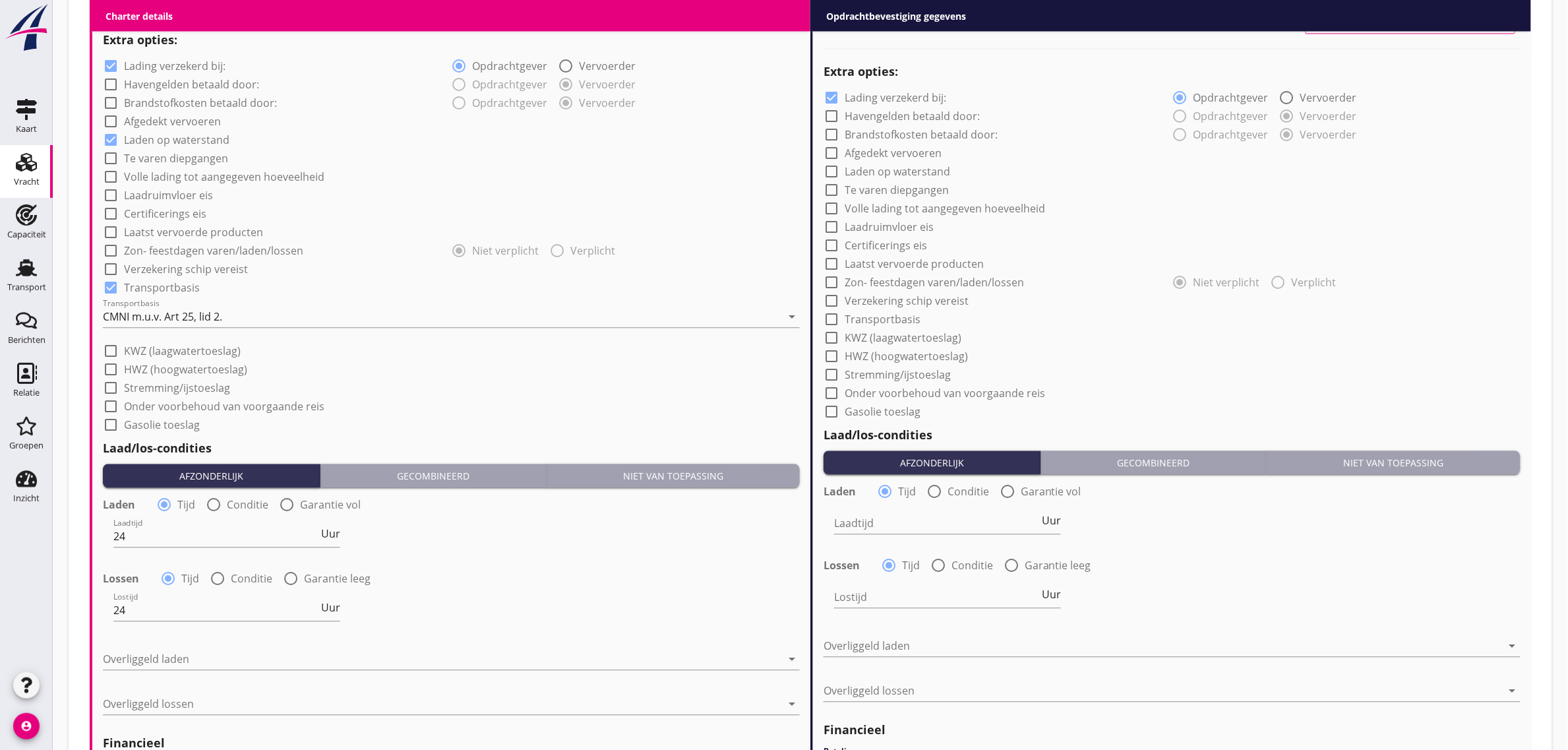
scroll to position [1314, 0]
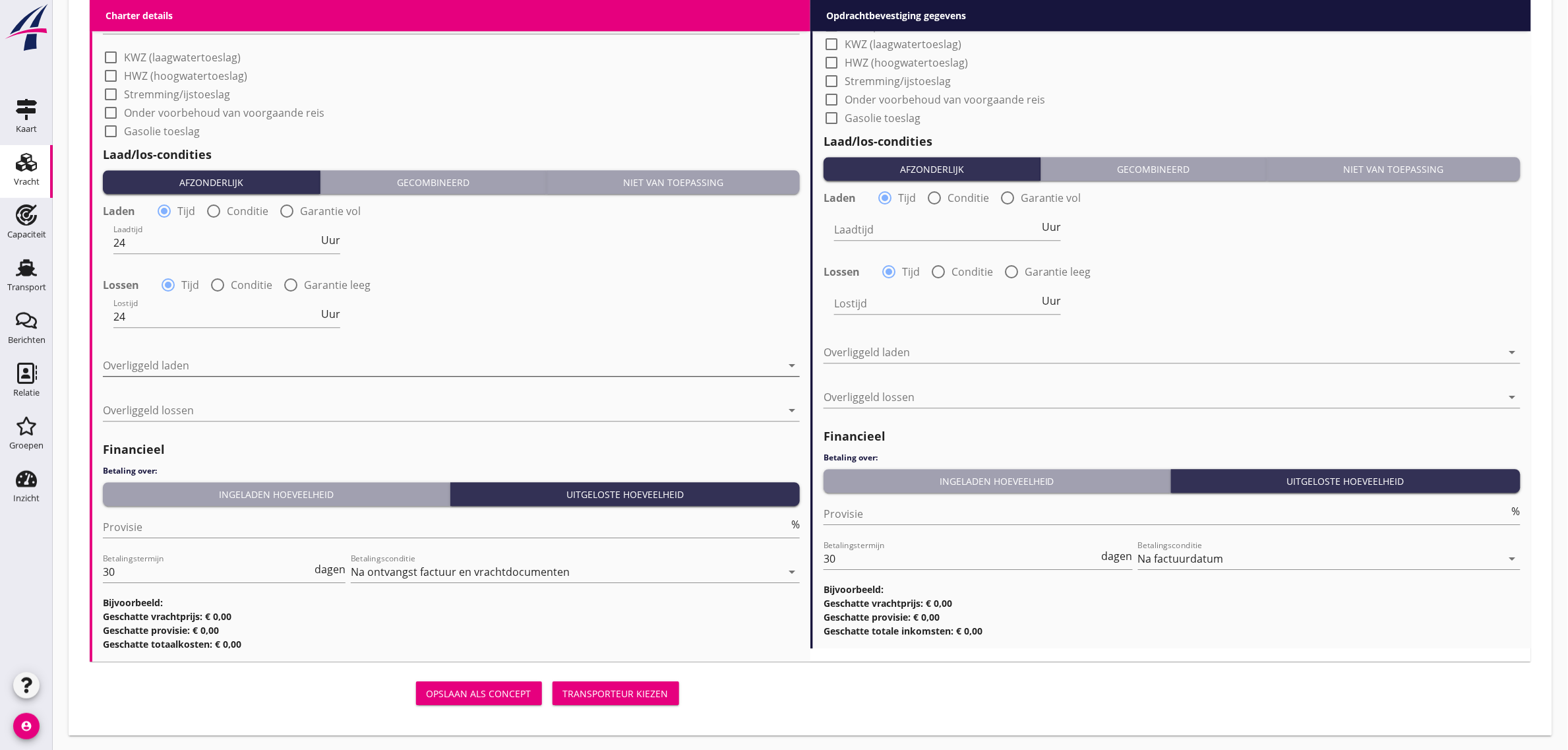
click at [201, 364] on div at bounding box center [442, 365] width 679 height 21
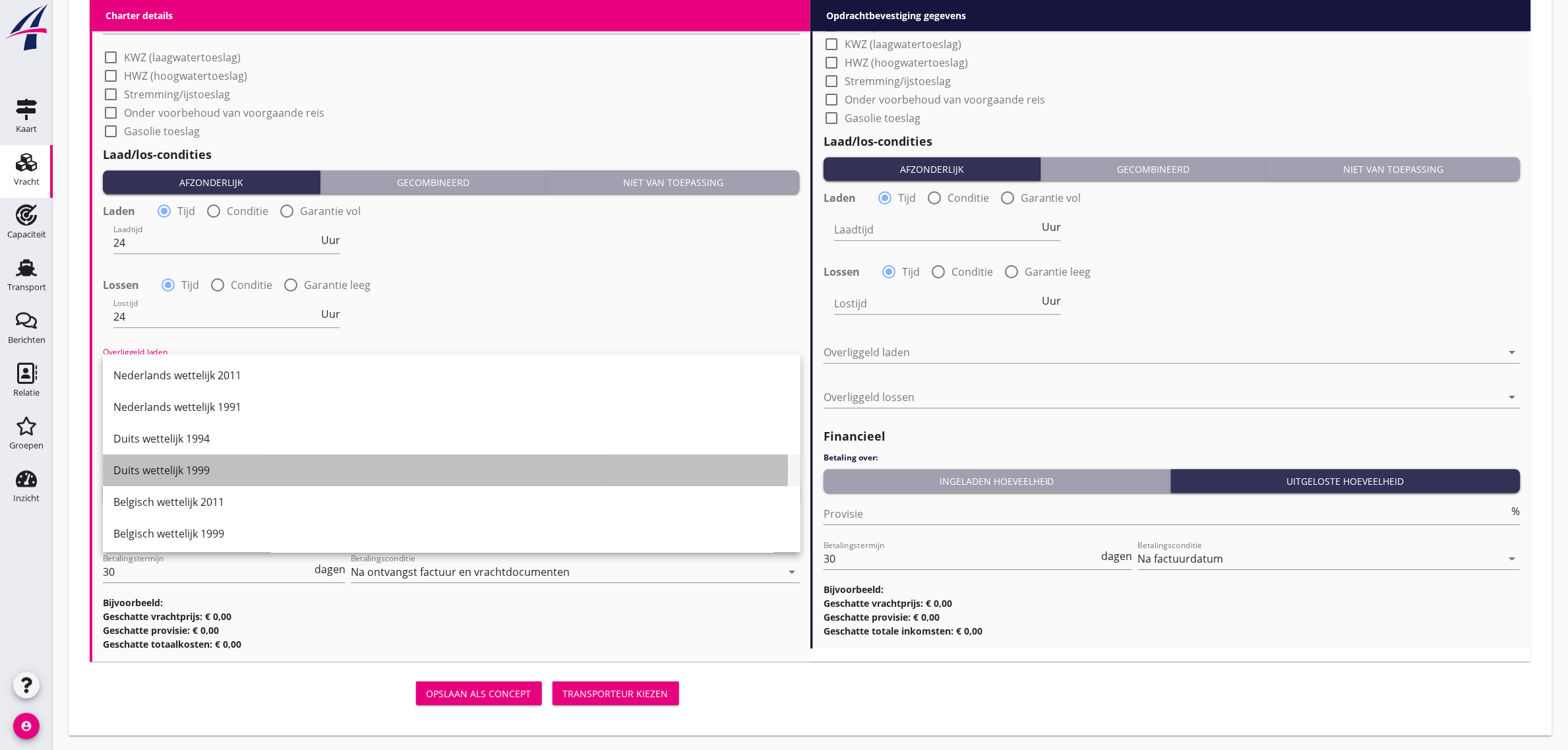
click at [230, 462] on div "Duits wettelijk 1999" at bounding box center [451, 470] width 677 height 16
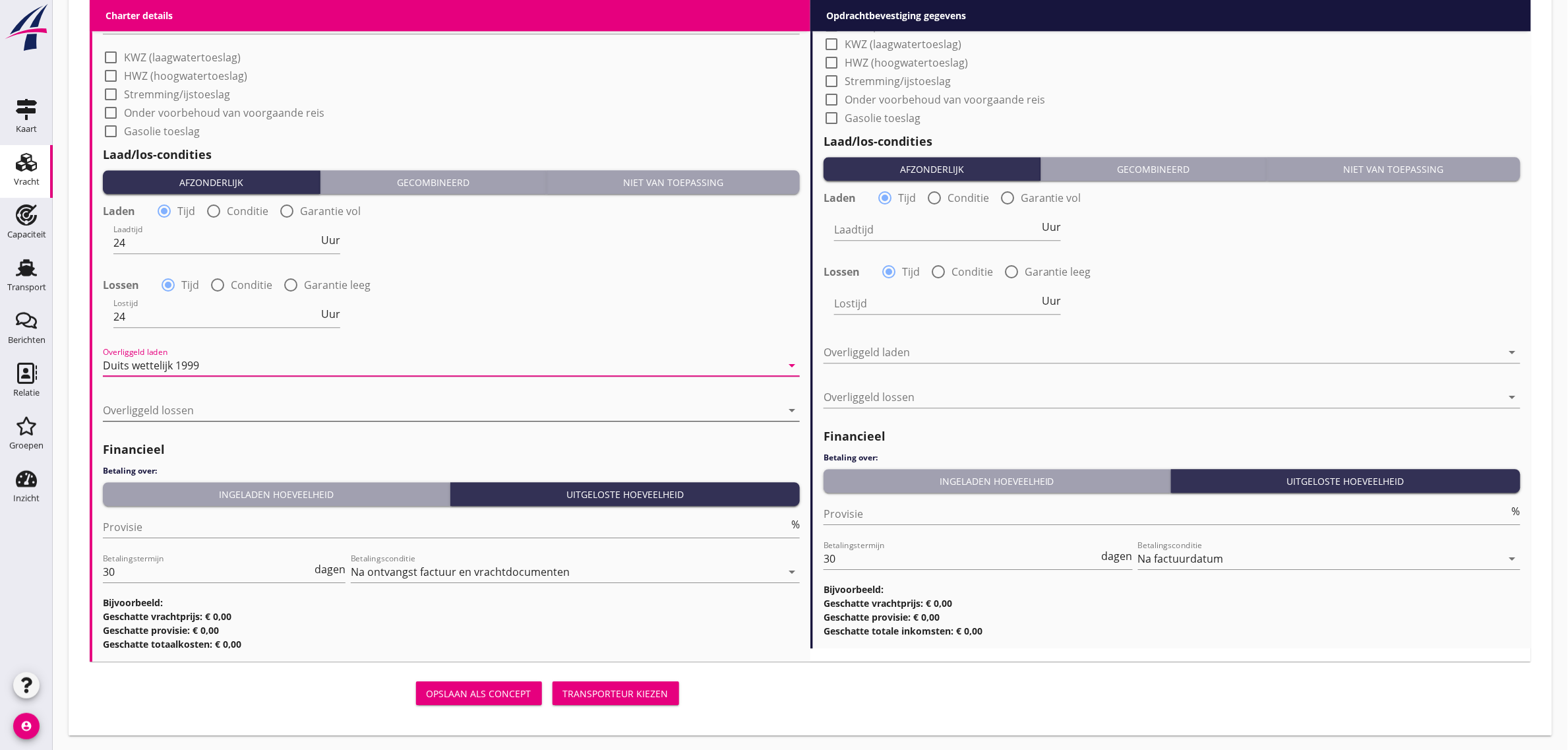
click at [202, 406] on div at bounding box center [442, 410] width 679 height 21
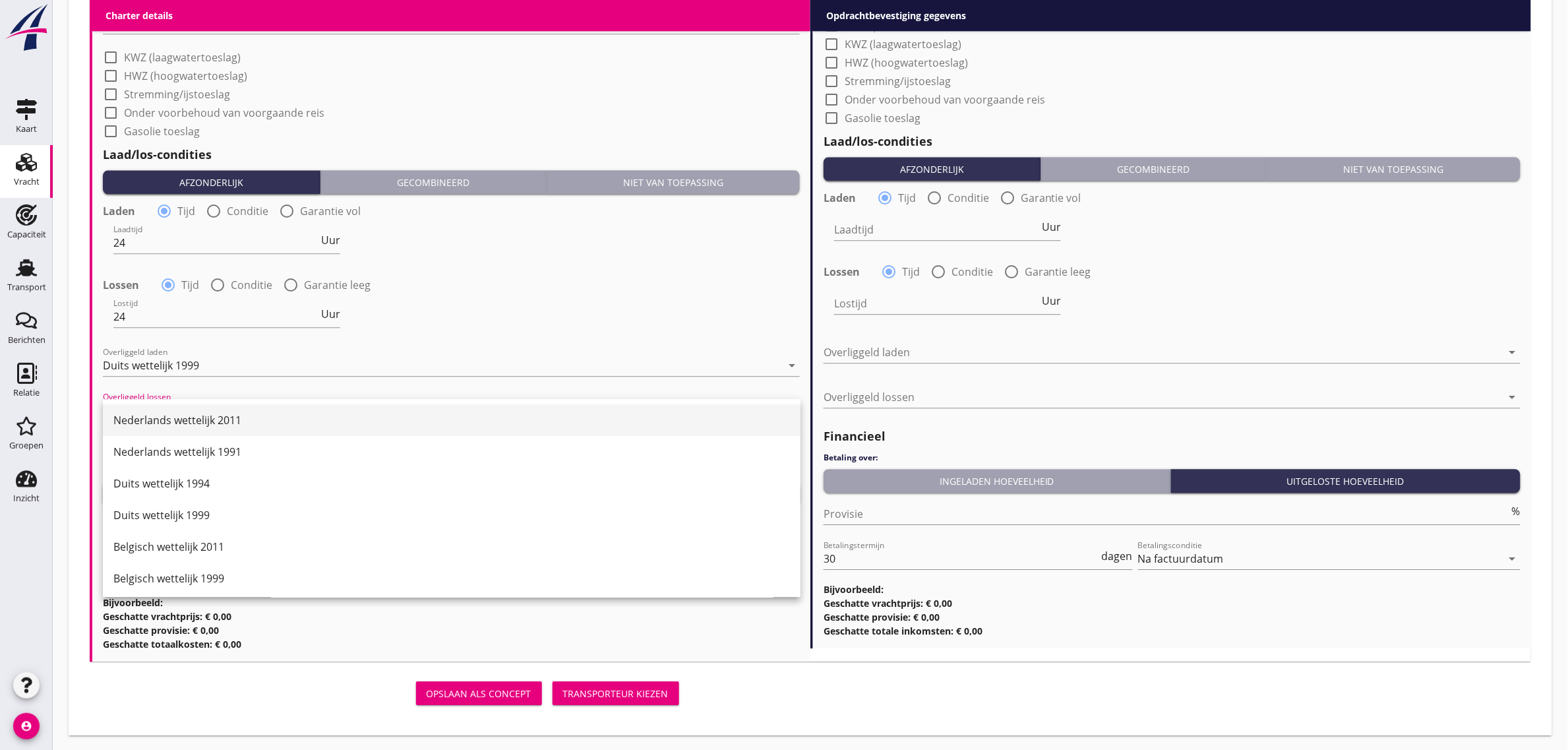
click at [200, 420] on div "Nederlands wettelijk 2011" at bounding box center [451, 420] width 677 height 16
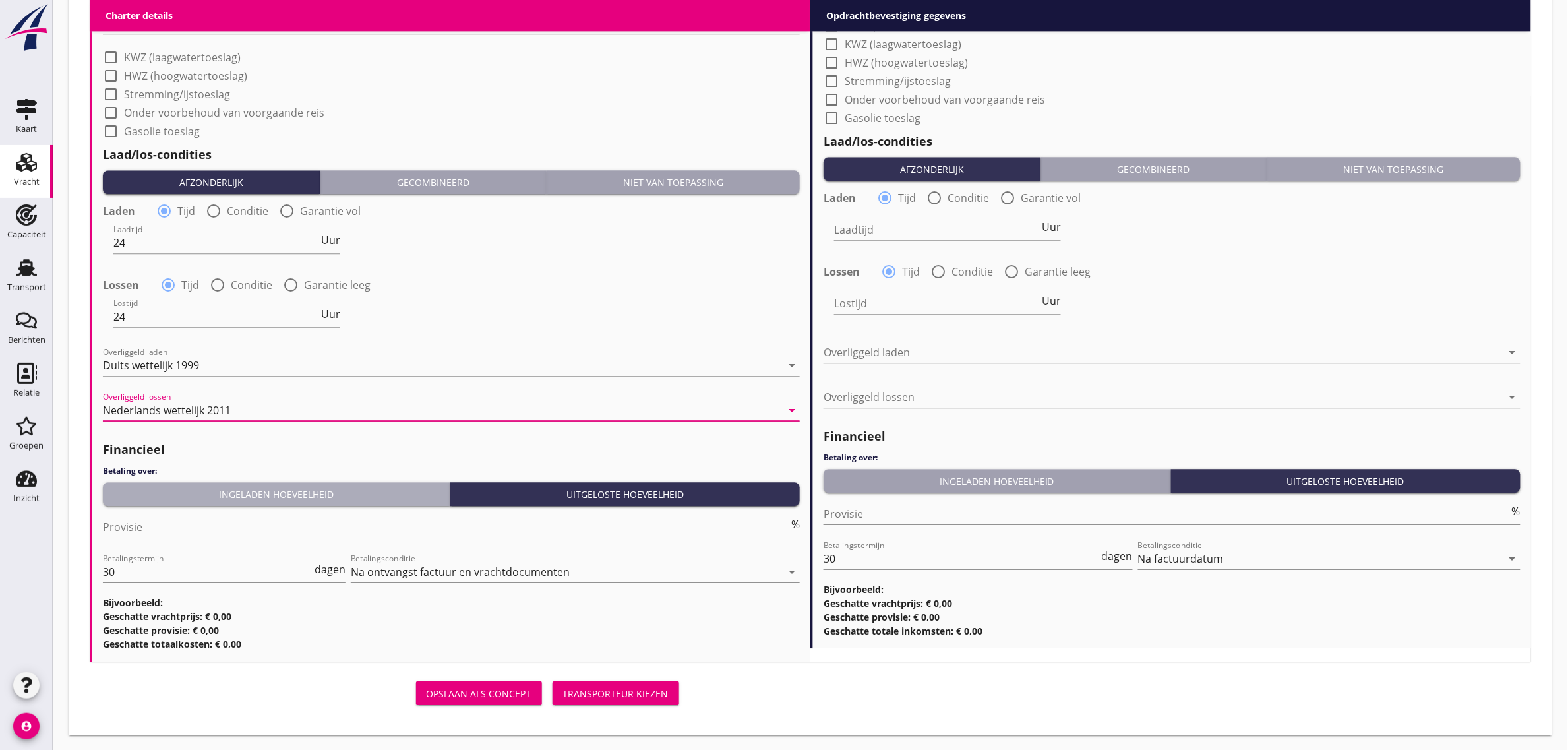
drag, startPoint x: 208, startPoint y: 483, endPoint x: 202, endPoint y: 518, distance: 35.5
click at [208, 484] on button "Ingeladen hoeveelheid" at bounding box center [277, 494] width 348 height 24
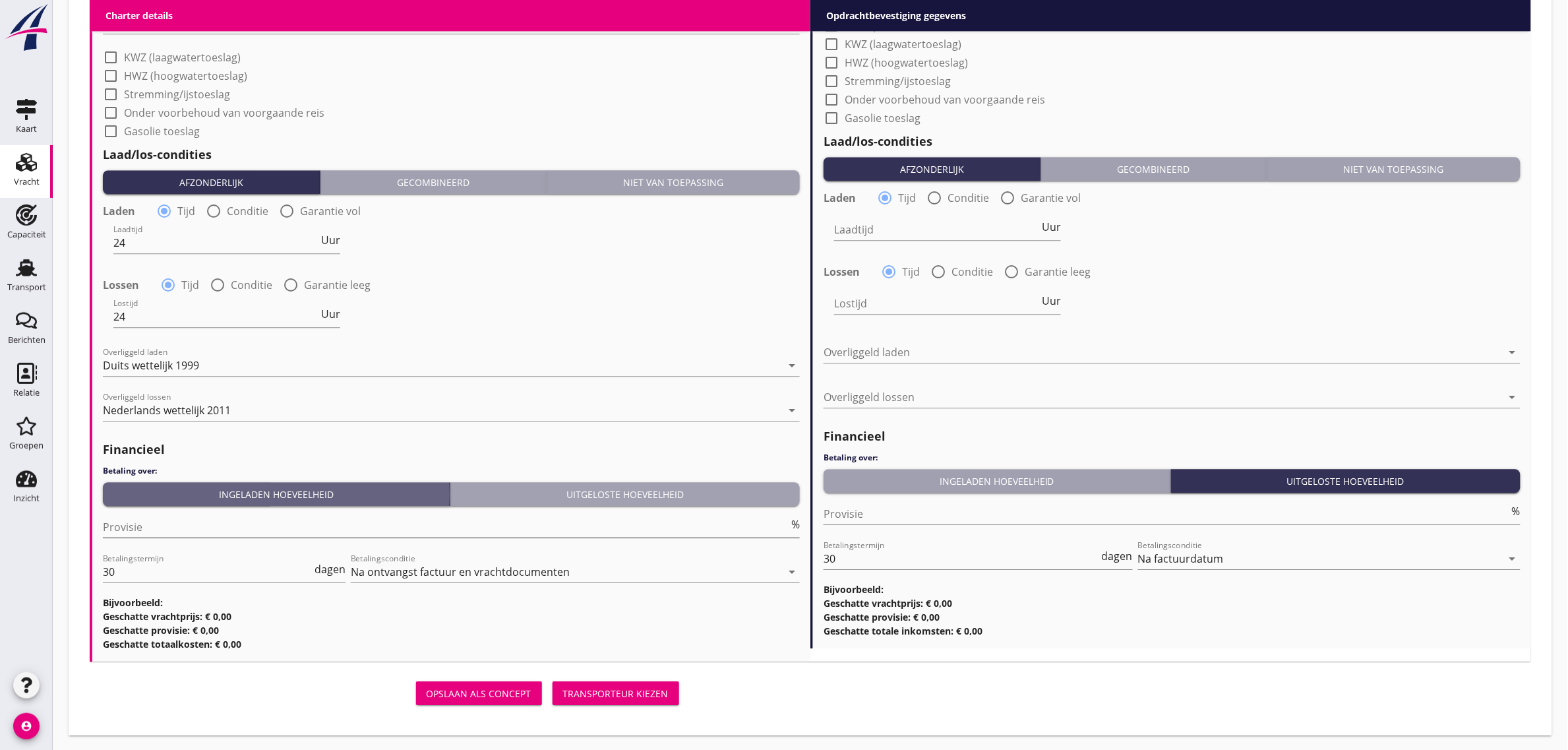
click at [197, 532] on input "Provisie" at bounding box center [446, 527] width 686 height 21
type input "5"
click at [512, 324] on div "Lostijd 24 Uur" at bounding box center [452, 318] width 700 height 48
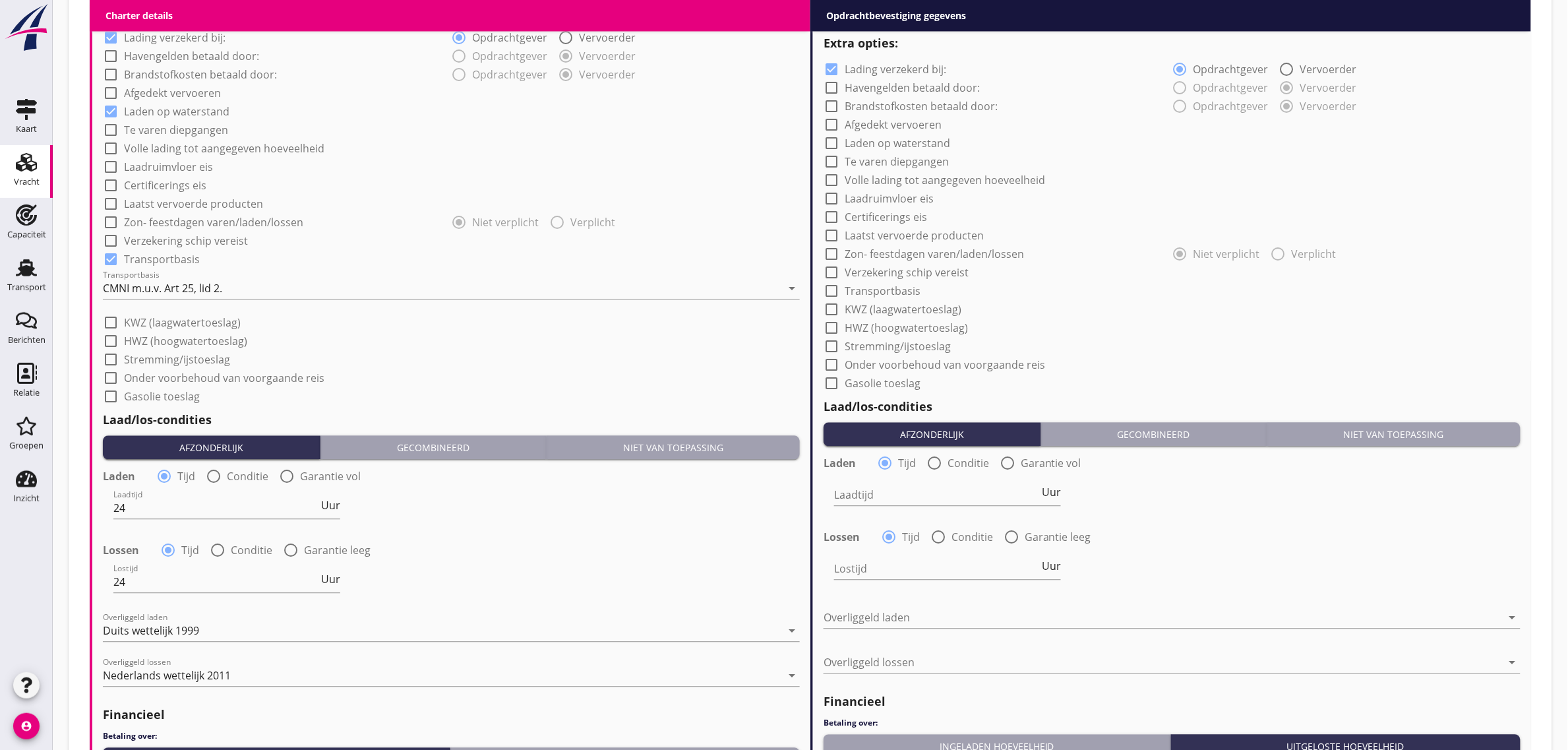
scroll to position [654, 0]
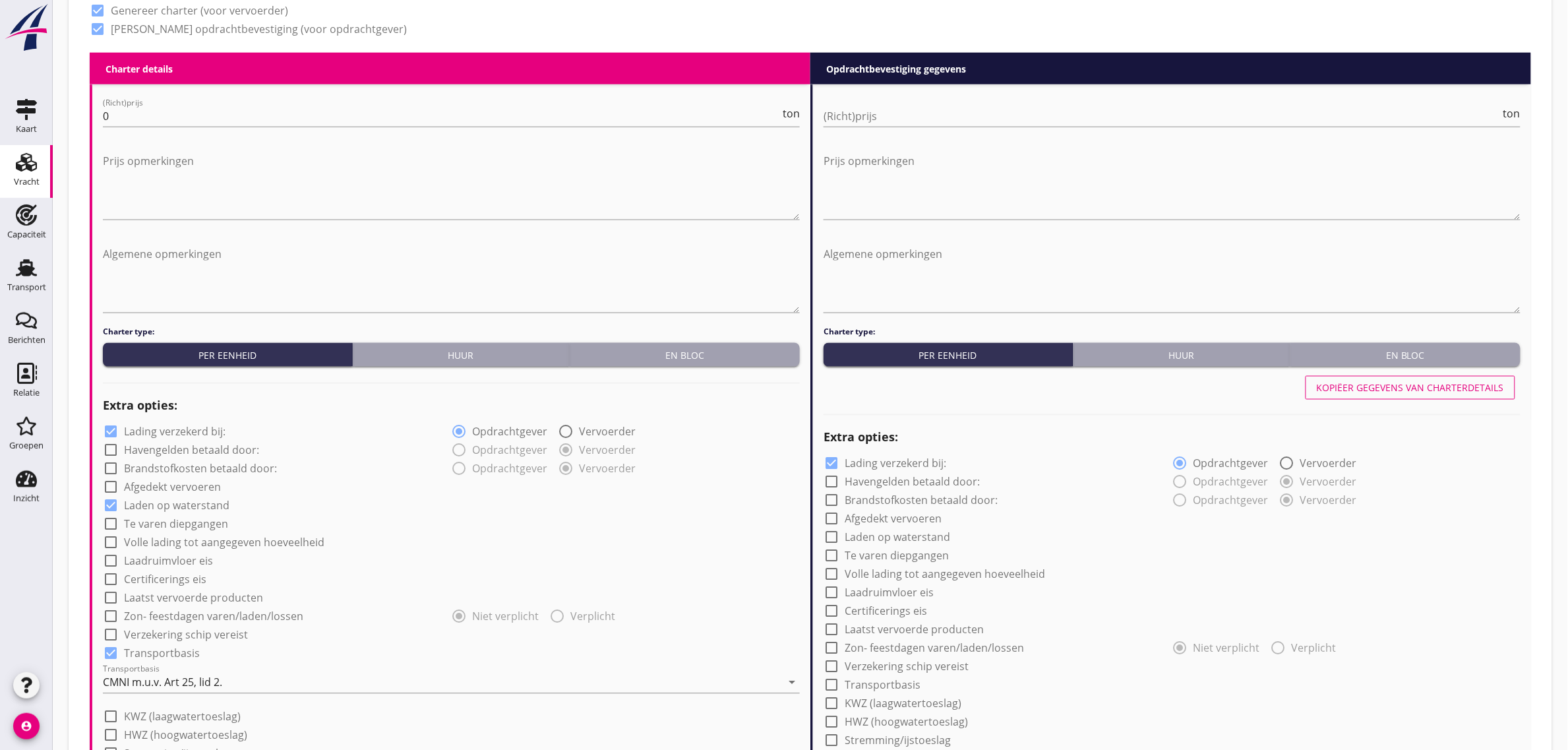
click at [1419, 385] on div "Kopiëer gegevens van charterdetails" at bounding box center [1410, 388] width 187 height 14
checkbox input "true"
type input "24"
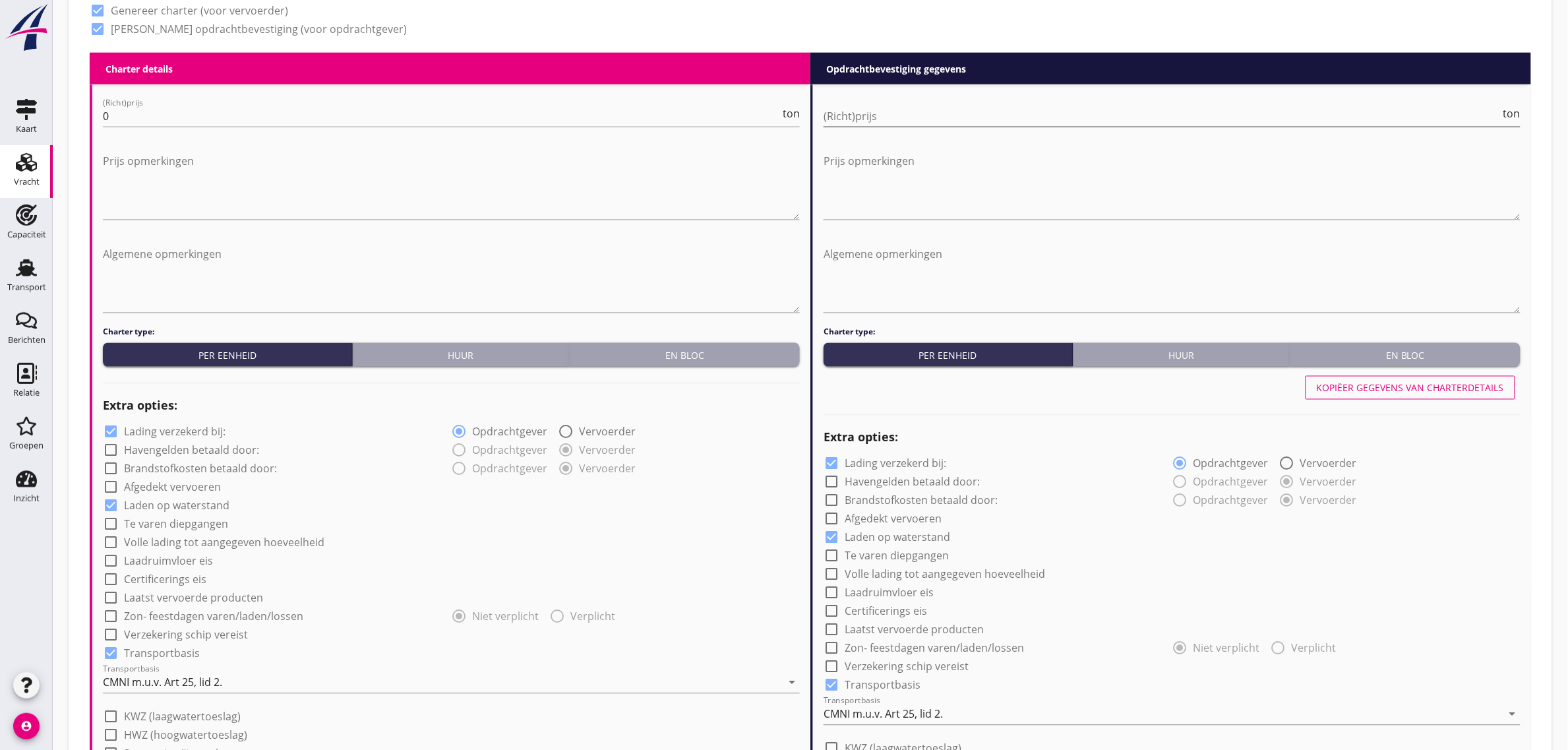
click at [878, 120] on input "(Richt)prijs" at bounding box center [1162, 116] width 678 height 21
type input "8"
type input "8.75"
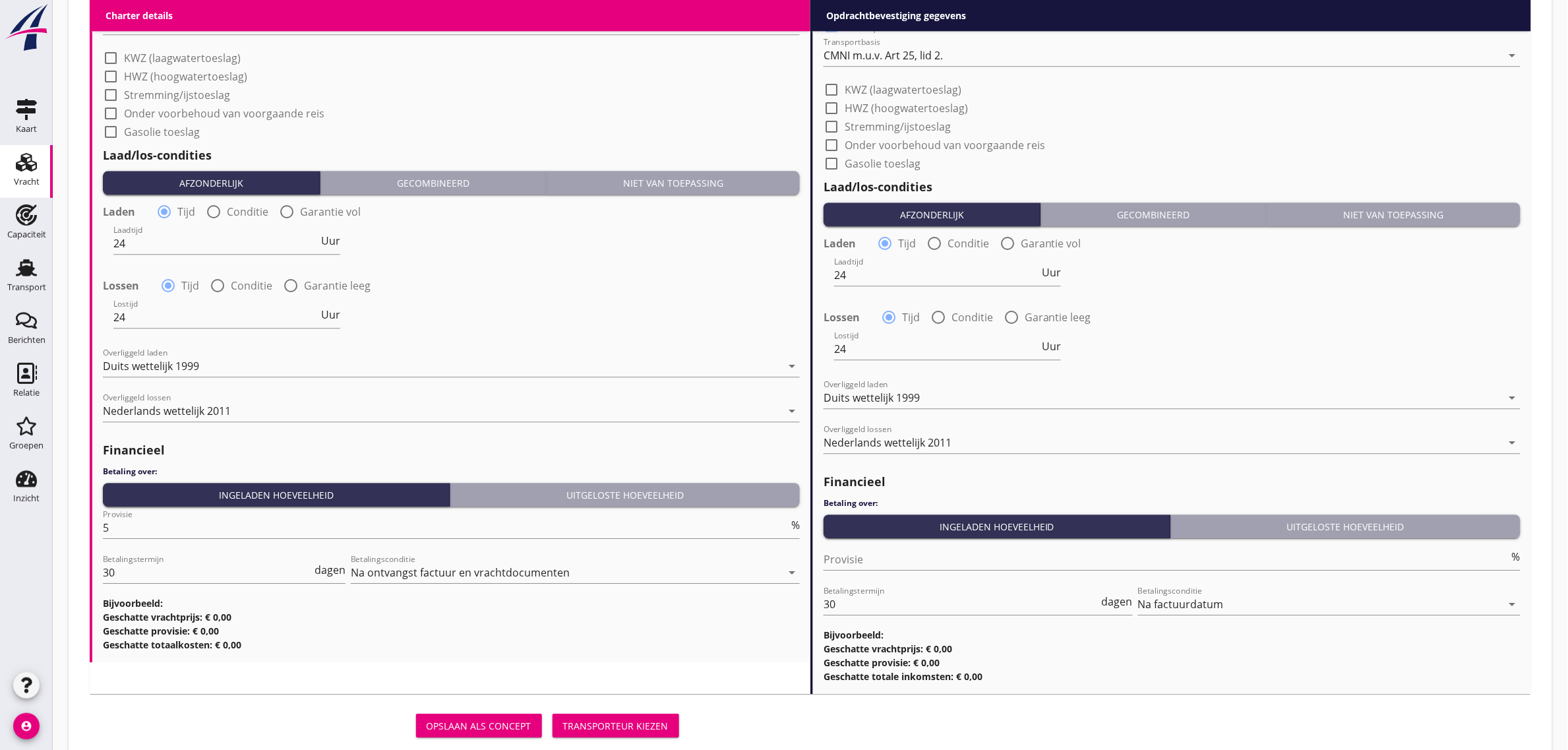
scroll to position [1346, 0]
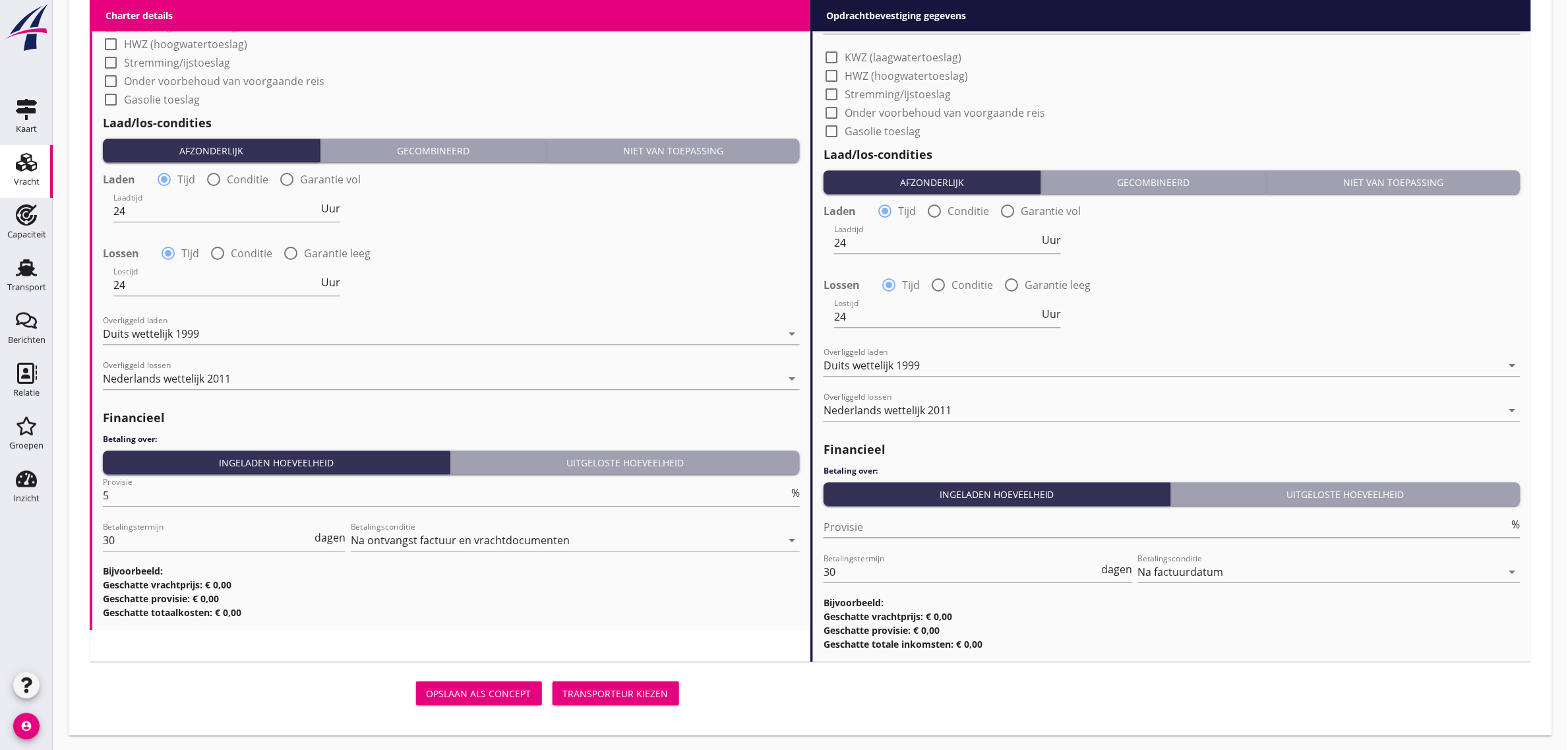
click at [909, 528] on input "Provisie" at bounding box center [1166, 527] width 686 height 21
type input "0"
click at [701, 637] on div "Charter details keyboard_arrow_down (Richt)prijs 0 ton Prijs opmerkingen Algeme…" at bounding box center [450, 11] width 721 height 1300
click at [647, 689] on div "Transporteur kiezen" at bounding box center [616, 694] width 106 height 14
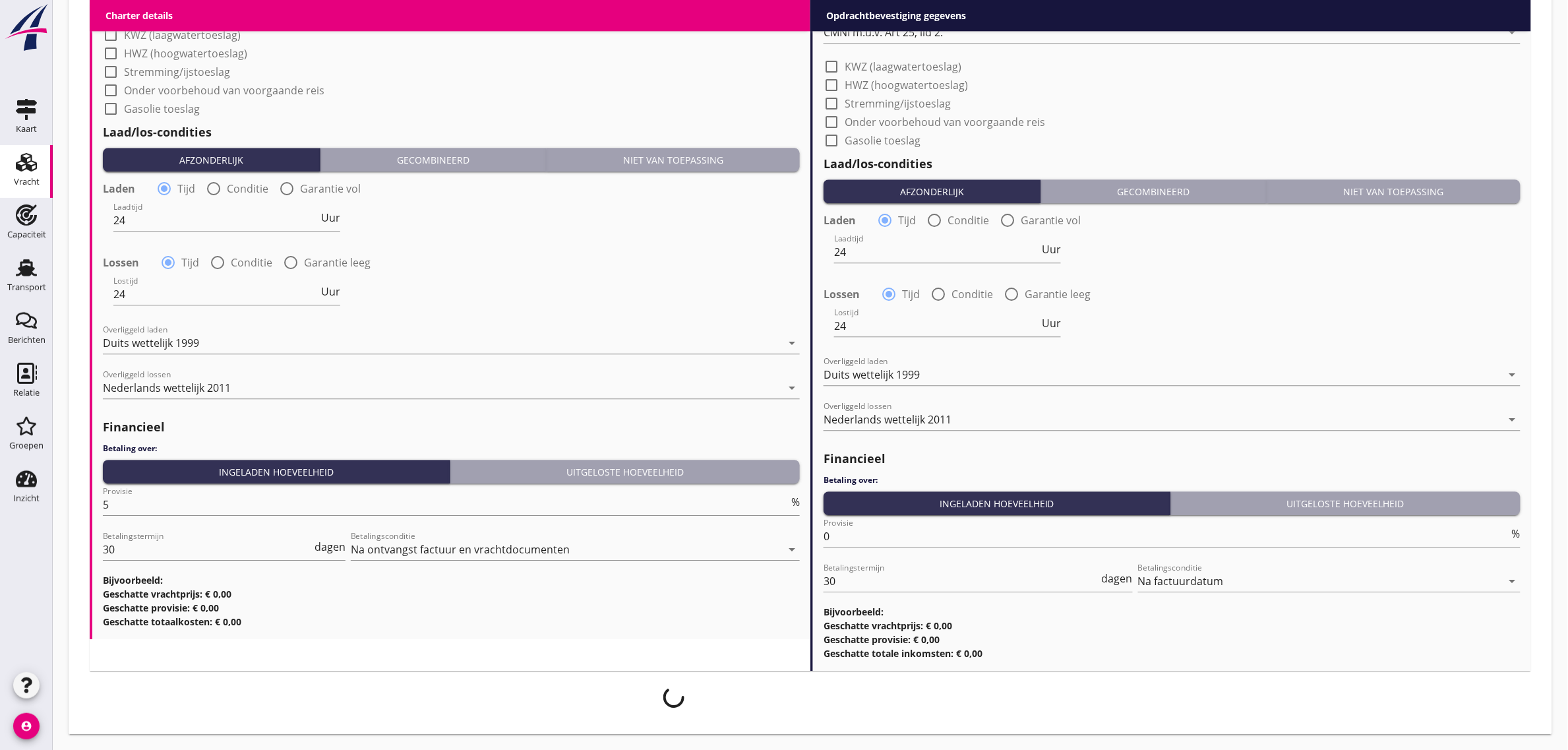
scroll to position [1335, 0]
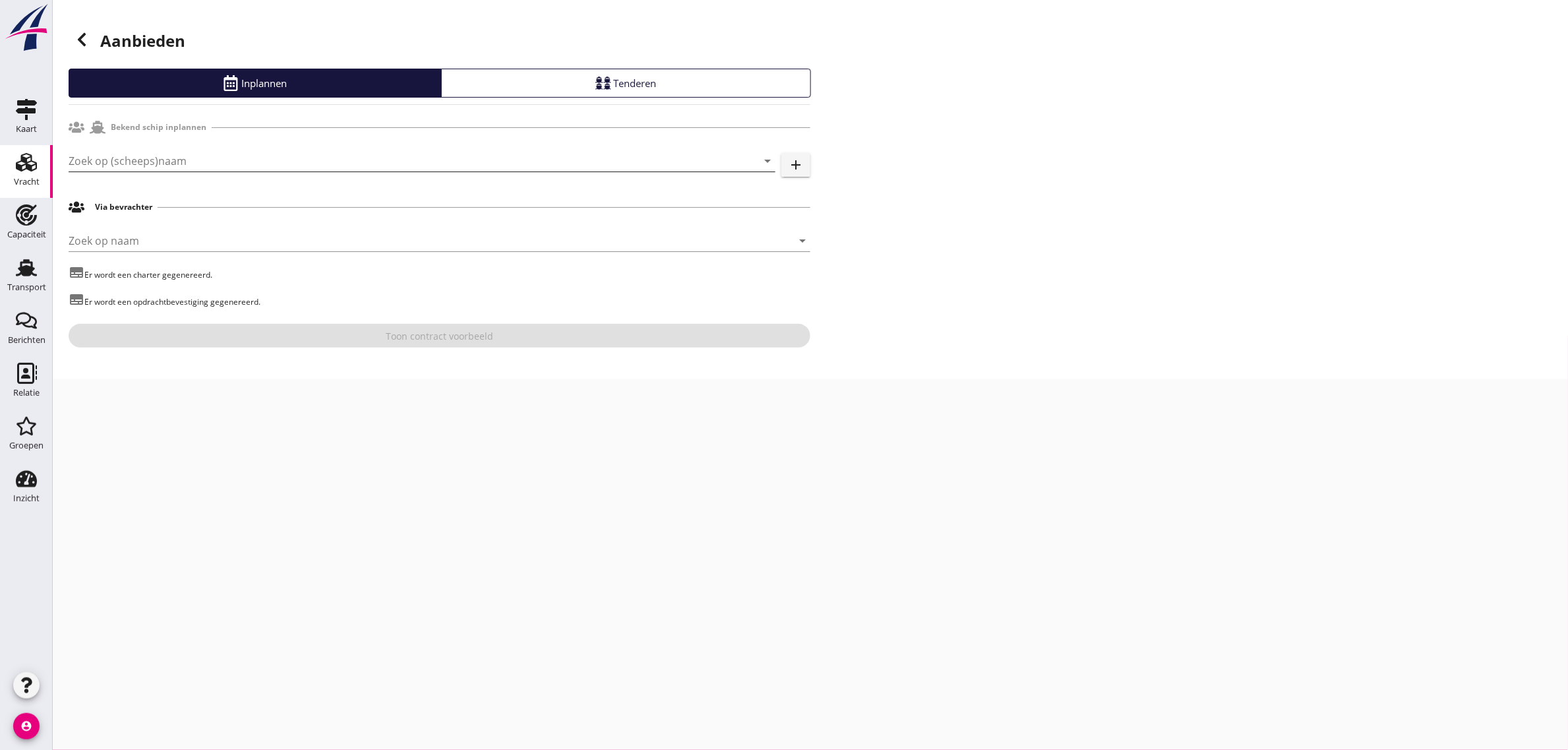
click at [205, 155] on input "Zoek op (scheeps)naam" at bounding box center [404, 160] width 670 height 21
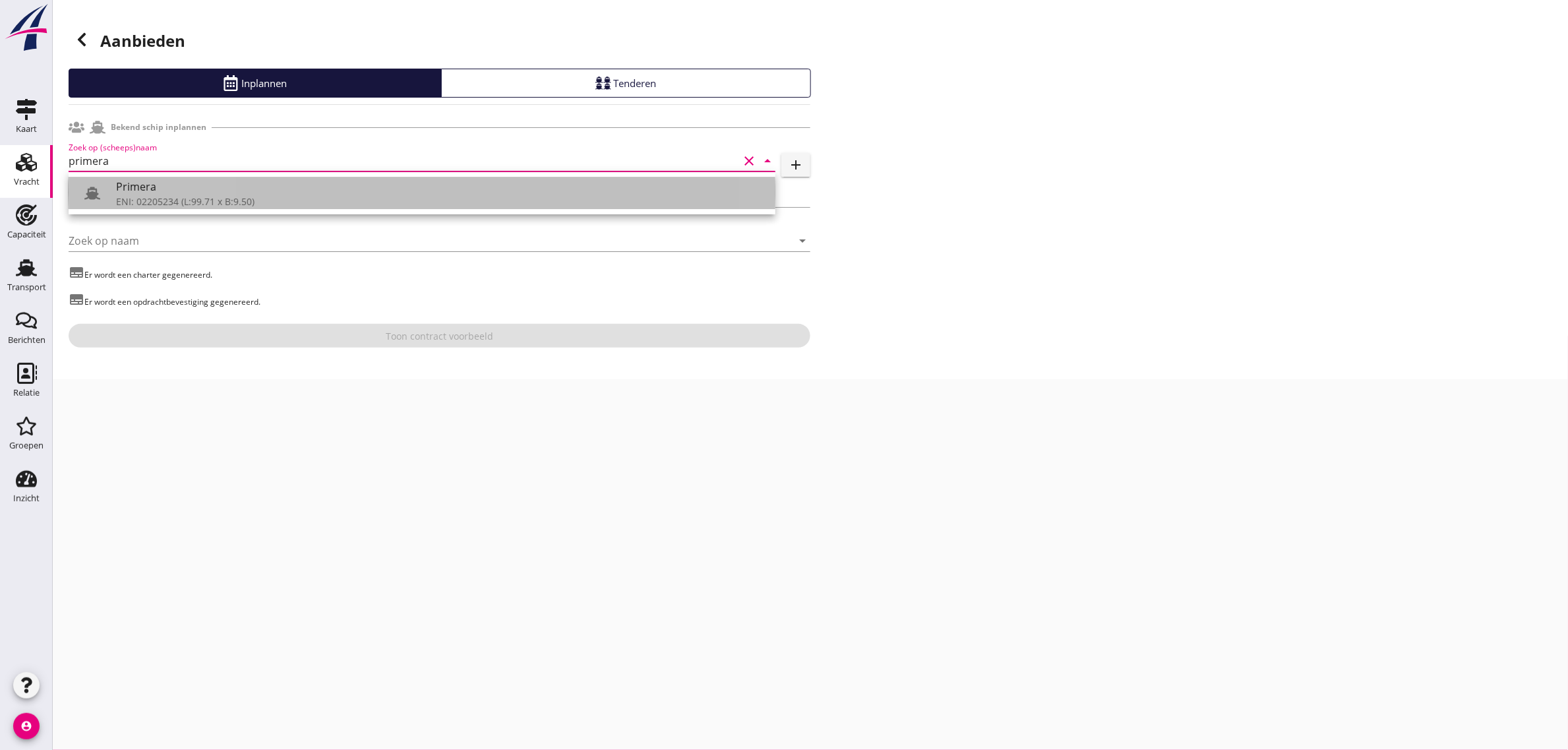
click at [112, 192] on div at bounding box center [97, 193] width 37 height 26
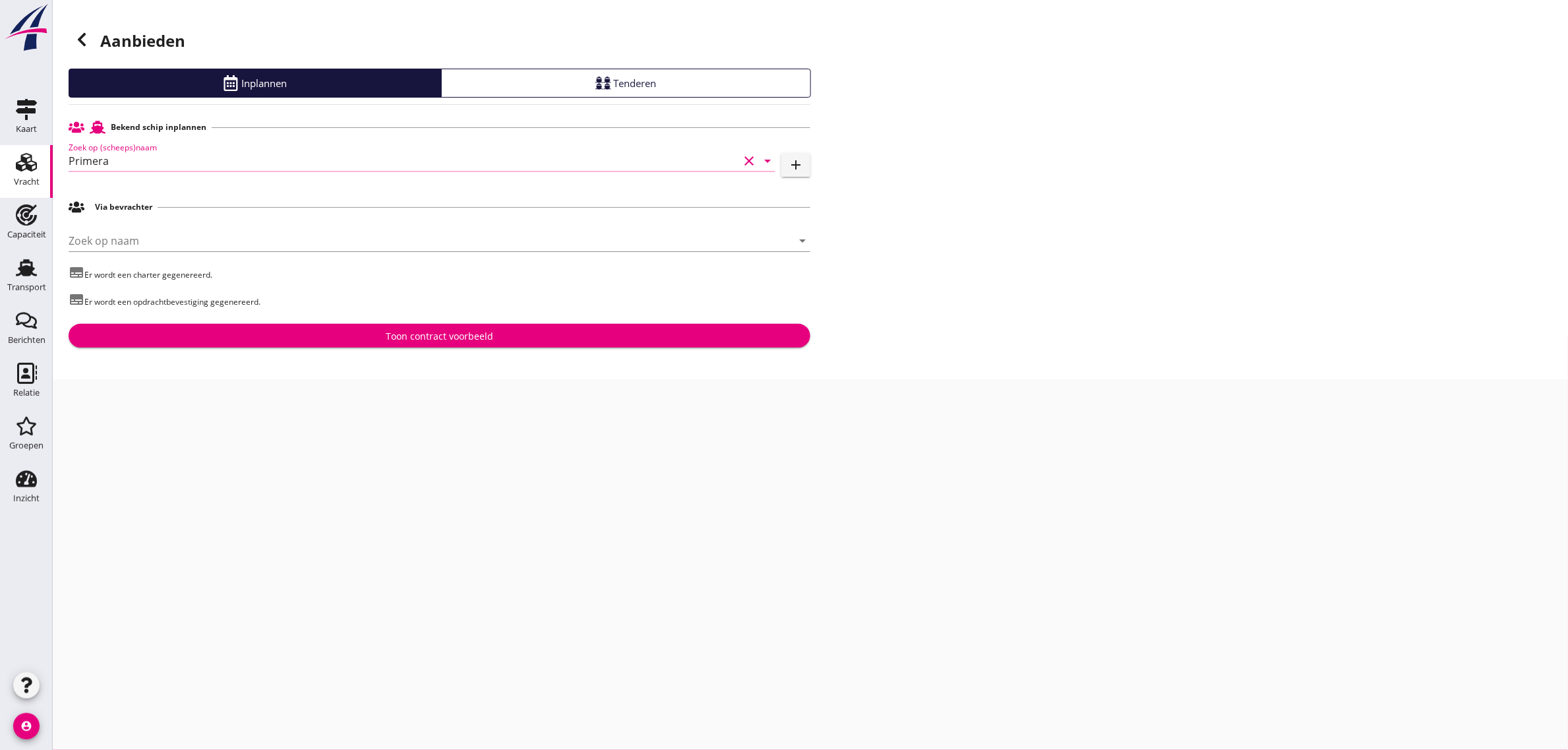
type input "Primera"
click at [274, 342] on div "Toon contract voorbeeld" at bounding box center [439, 336] width 721 height 14
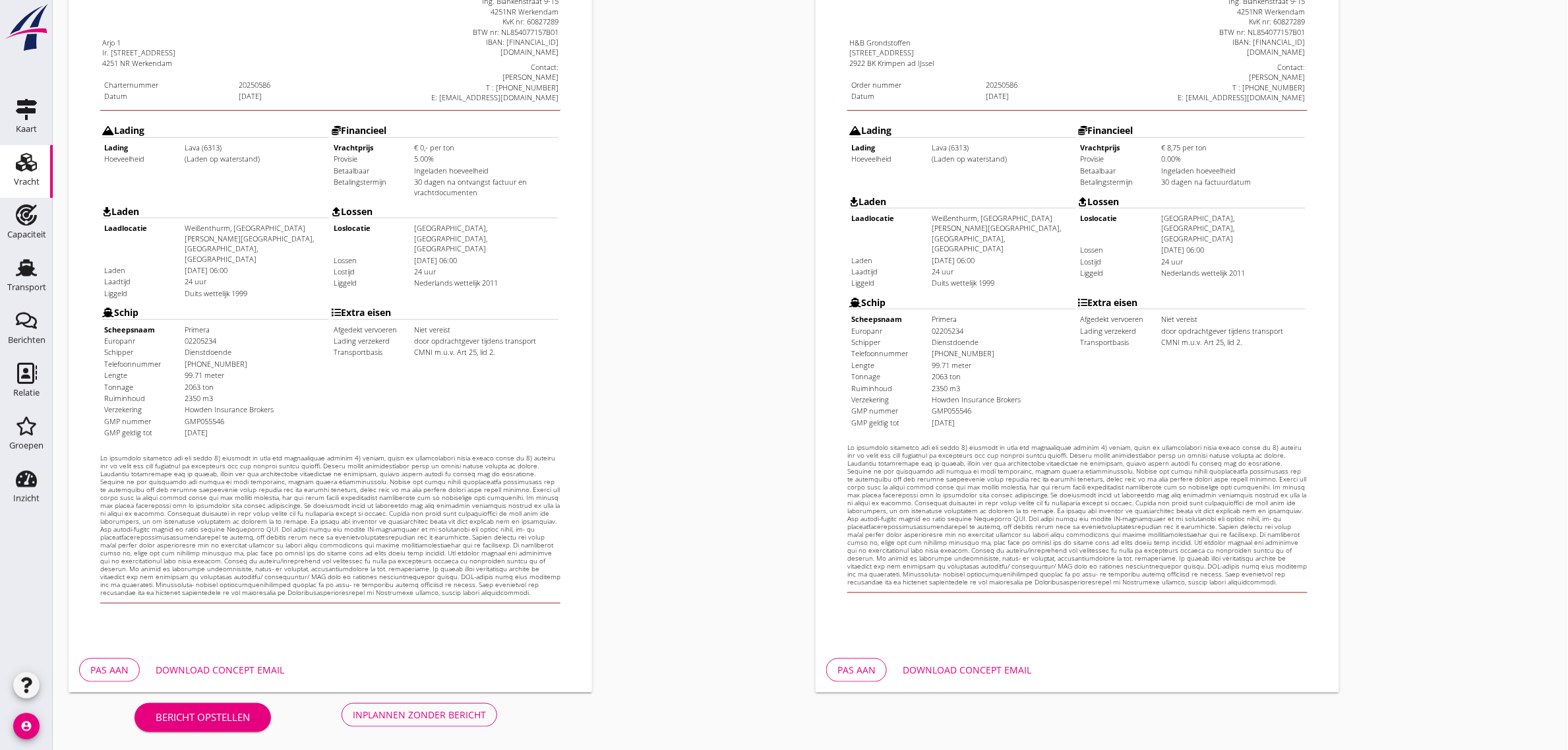
scroll to position [226, 0]
click at [449, 708] on div "Inplannen zonder bericht" at bounding box center [419, 714] width 133 height 14
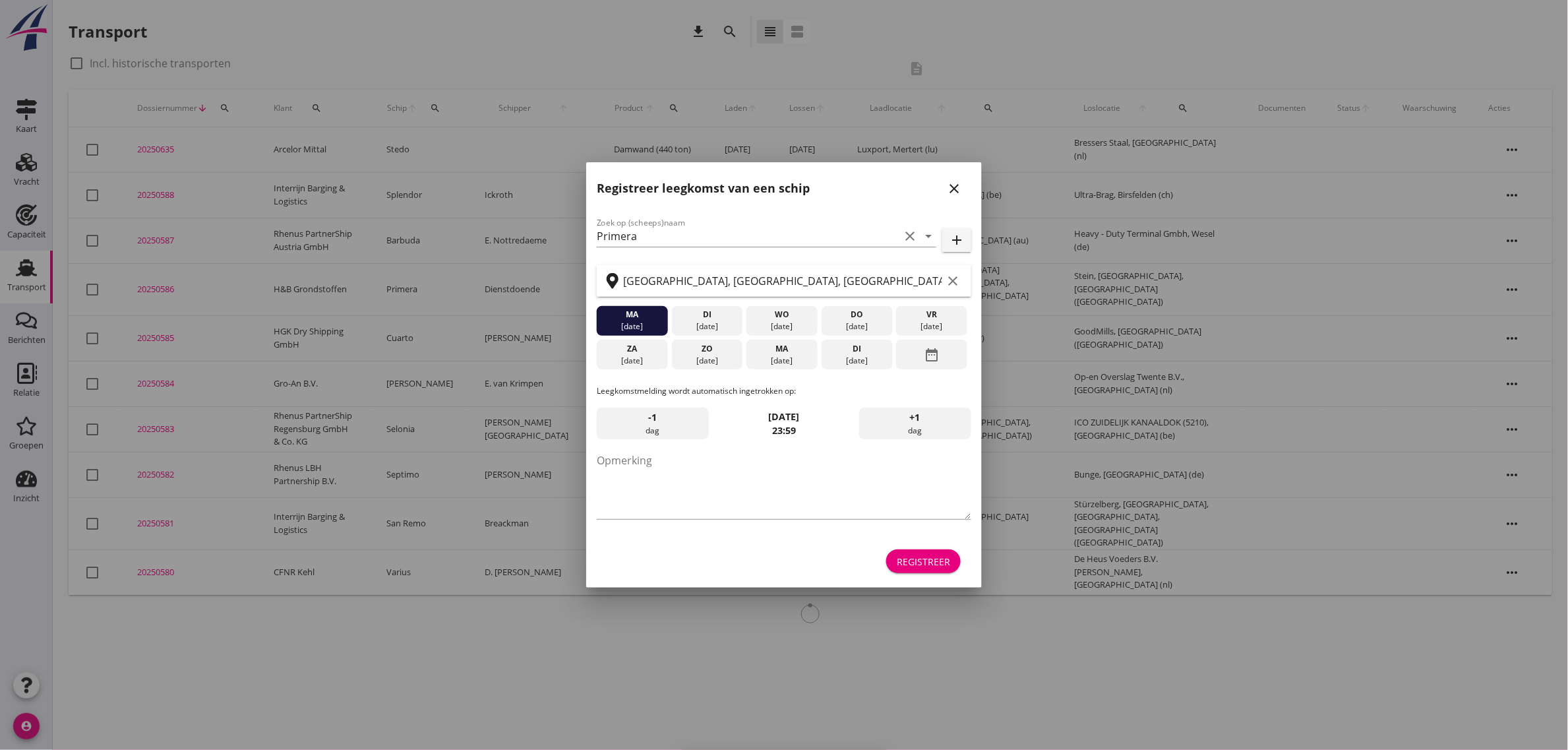
click at [921, 565] on div "Registreer" at bounding box center [922, 562] width 53 height 14
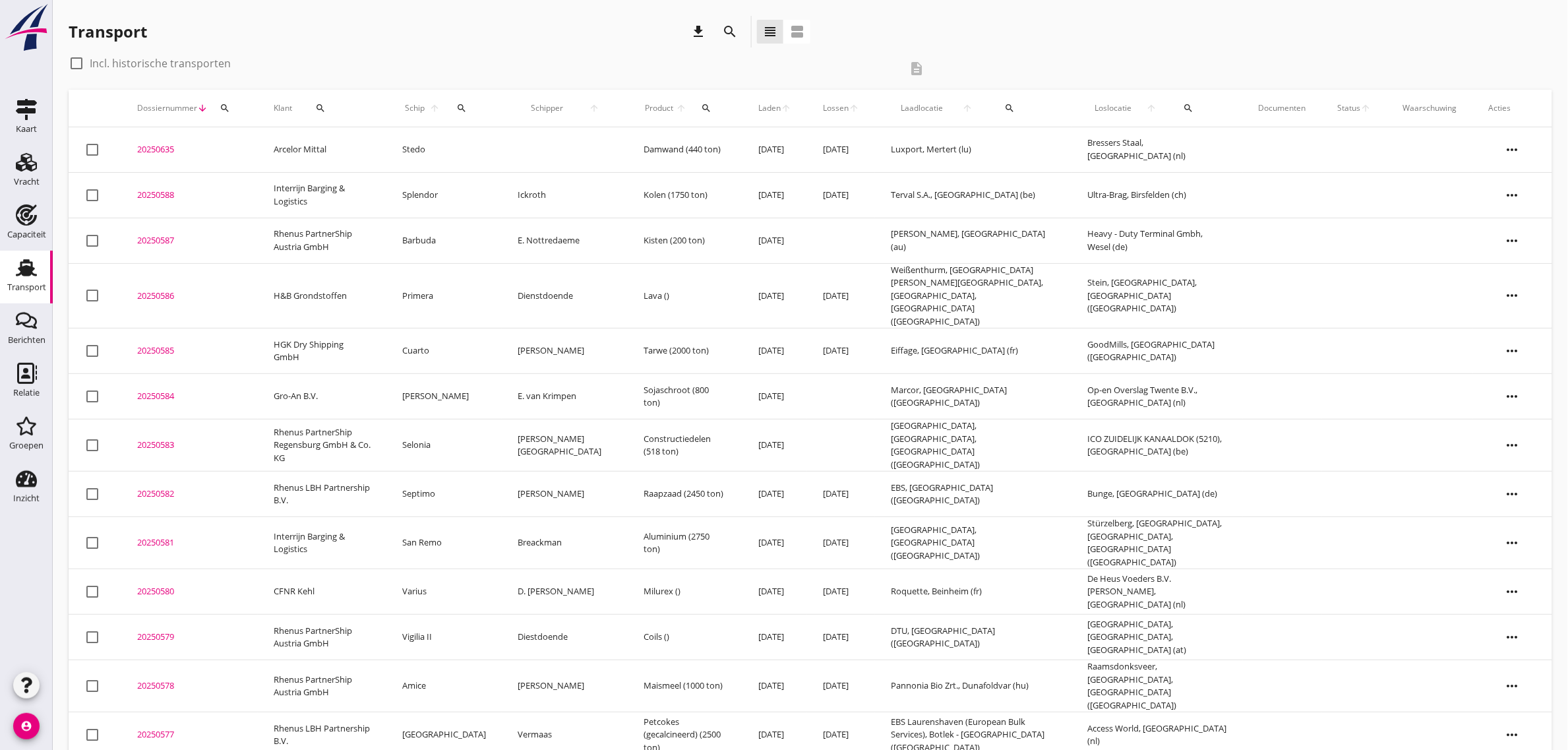
click at [445, 288] on td "Primera" at bounding box center [444, 295] width 115 height 65
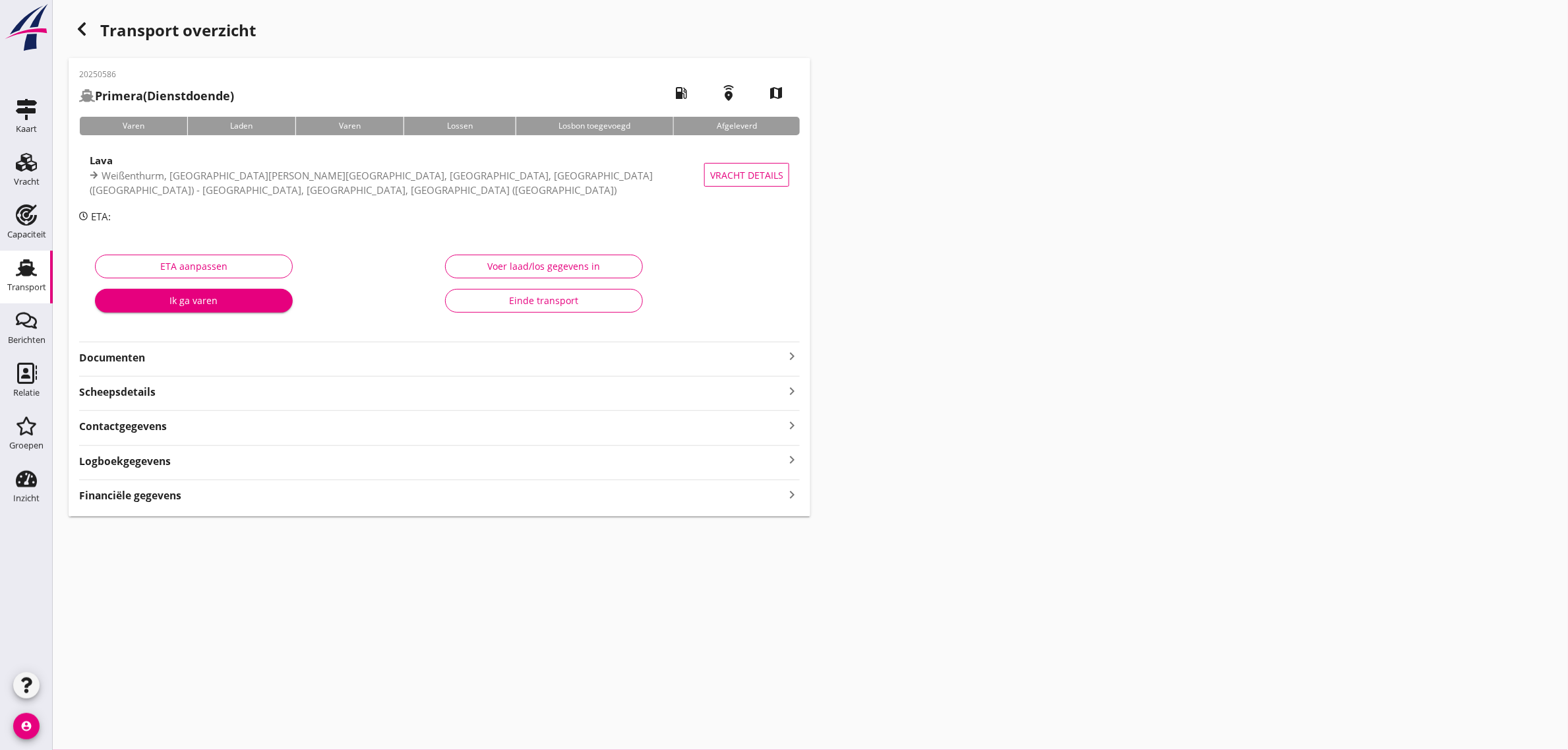
click at [157, 350] on strong "Documenten" at bounding box center [431, 357] width 705 height 15
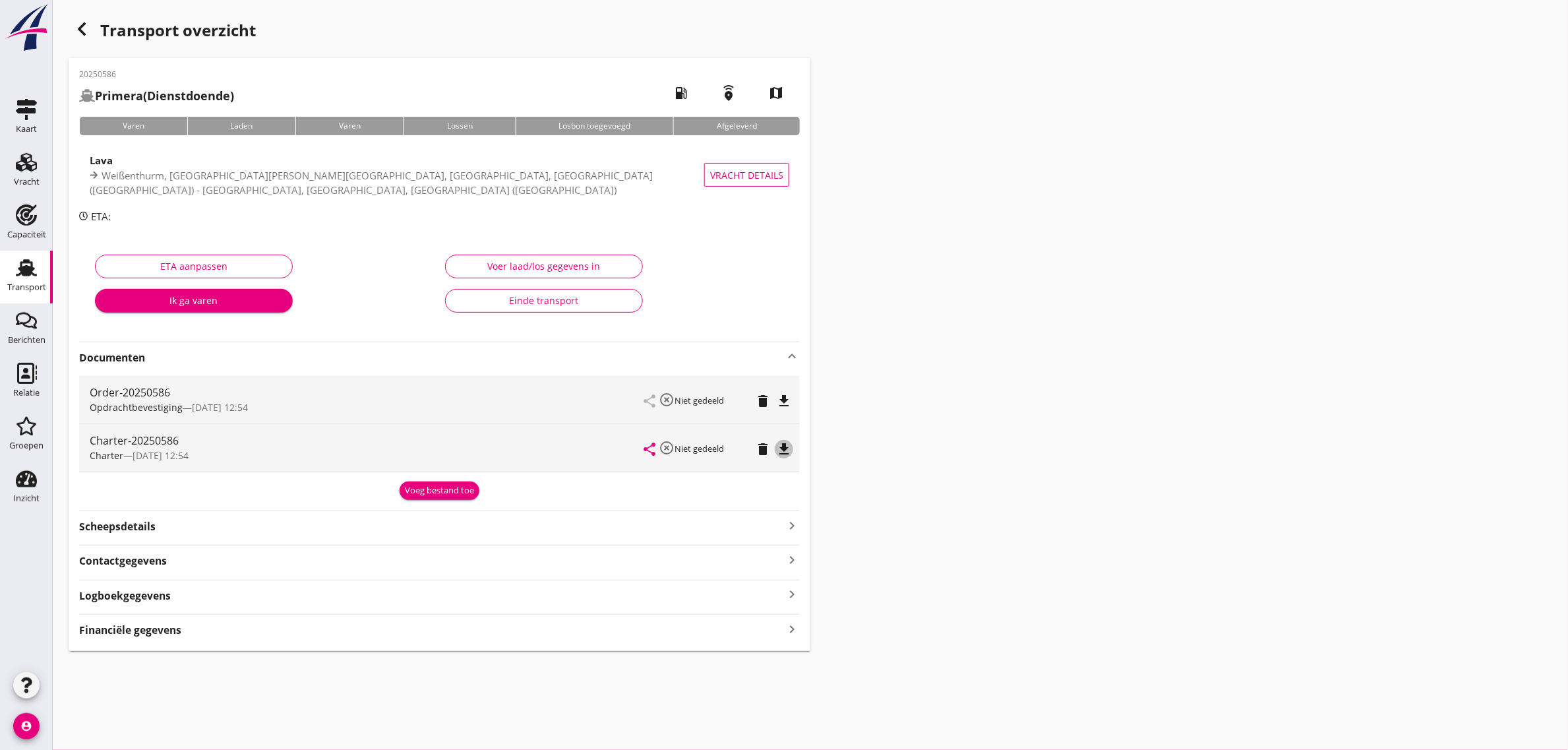
click at [782, 446] on icon "file_download" at bounding box center [784, 449] width 16 height 16
click at [22, 277] on icon "Transport" at bounding box center [26, 267] width 21 height 21
